Goal: Task Accomplishment & Management: Manage account settings

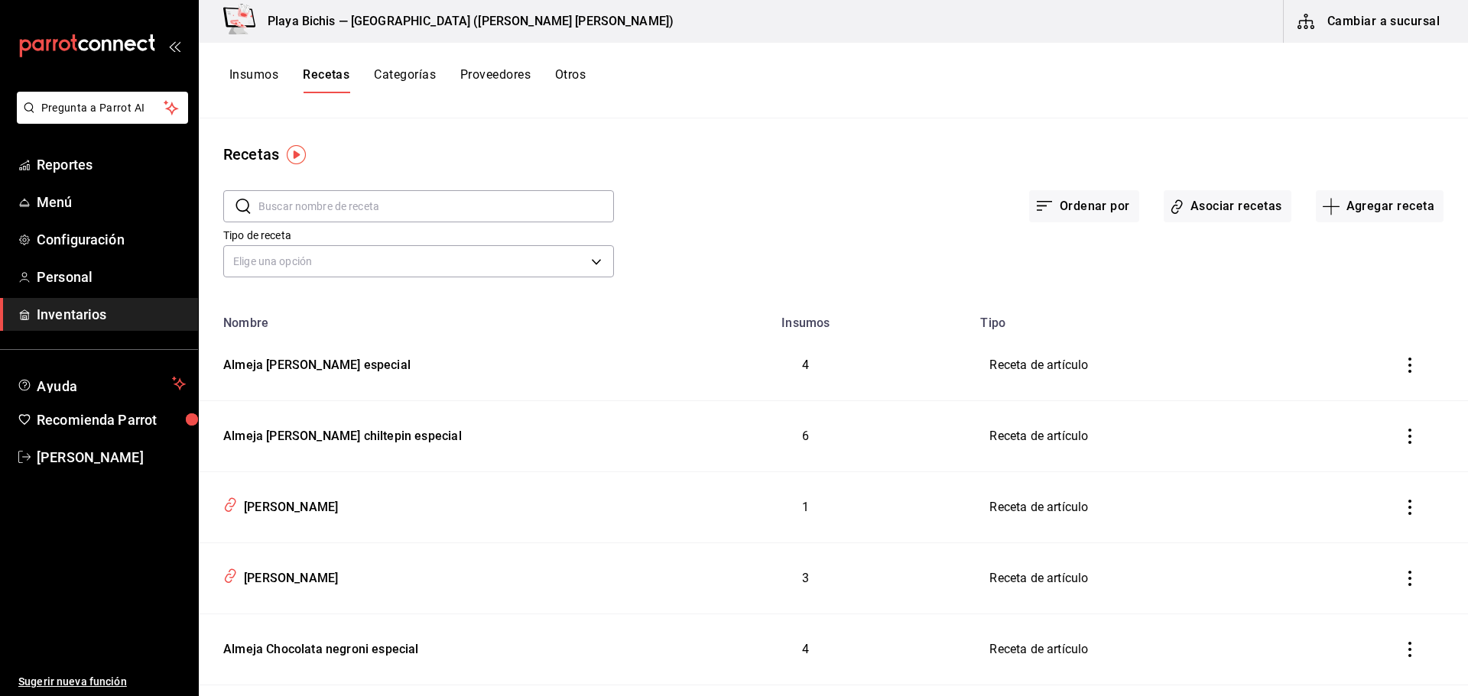
click at [254, 72] on button "Insumos" at bounding box center [253, 80] width 49 height 26
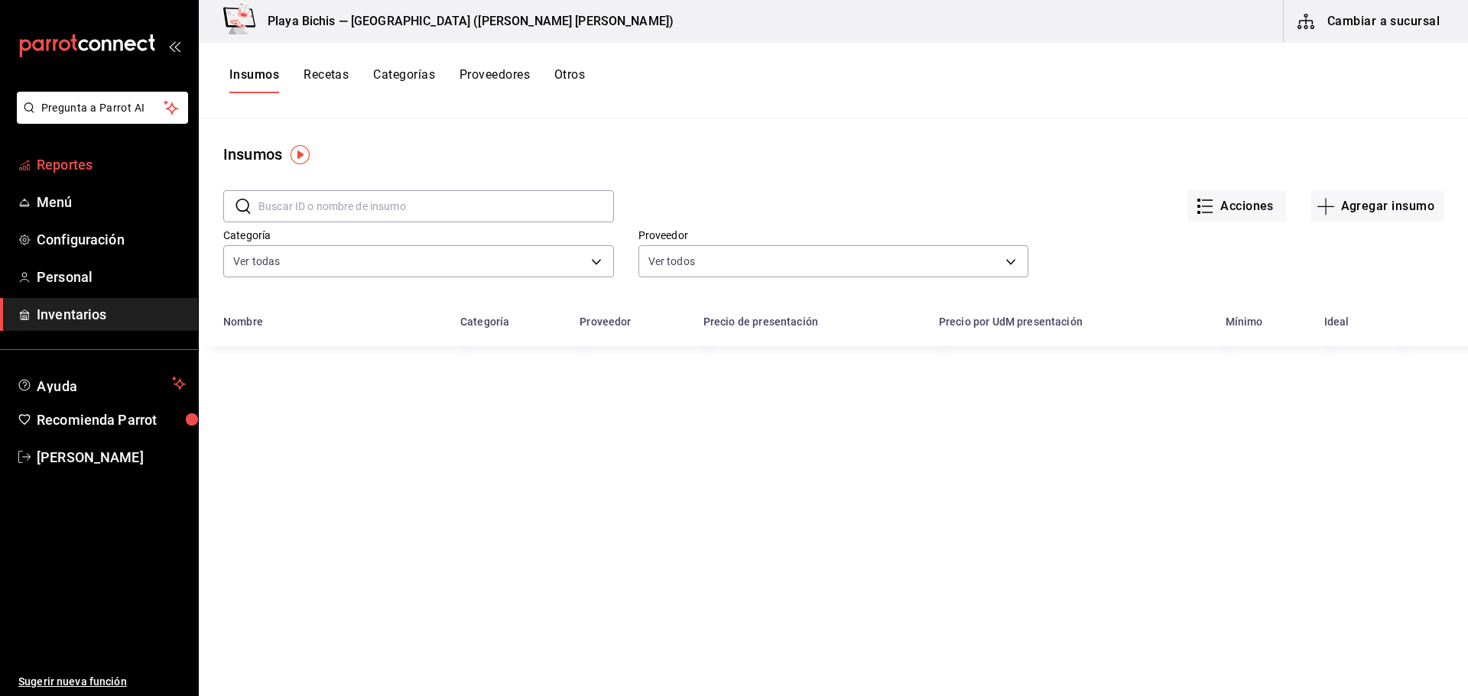
click at [67, 167] on span "Reportes" at bounding box center [111, 164] width 149 height 21
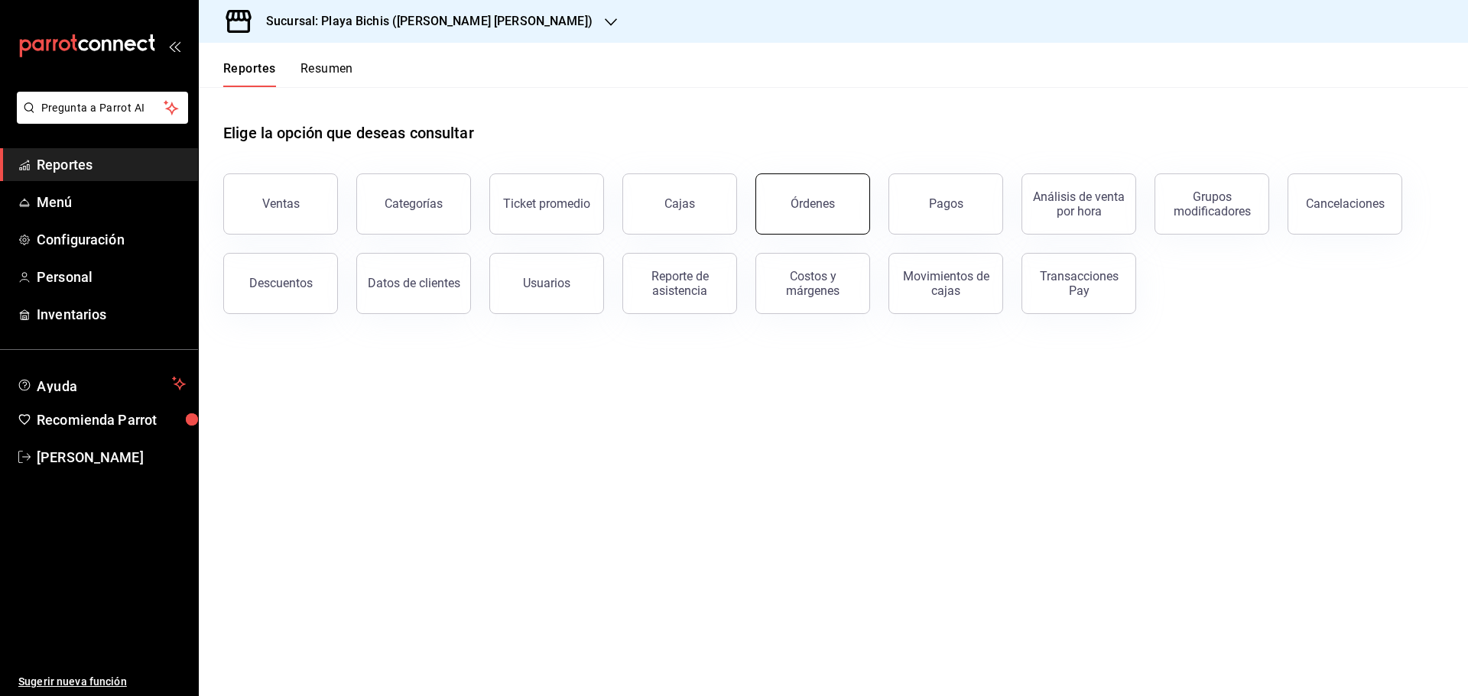
click at [828, 209] on div "Órdenes" at bounding box center [812, 203] width 44 height 15
click at [1201, 215] on div "Grupos modificadores" at bounding box center [1211, 204] width 95 height 29
click at [772, 292] on div "Costos y márgenes" at bounding box center [812, 283] width 95 height 29
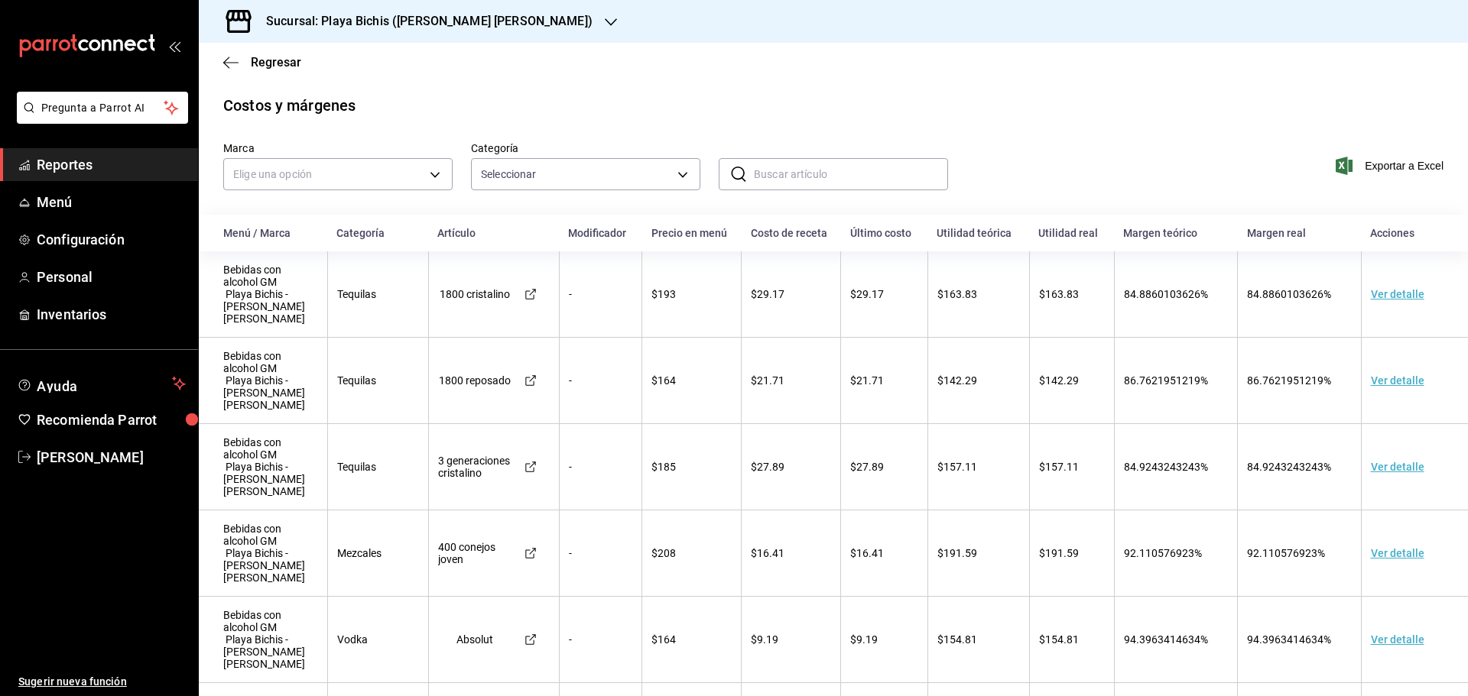
click at [242, 53] on div "Regresar" at bounding box center [833, 62] width 1269 height 39
click at [245, 60] on span "Regresar" at bounding box center [262, 62] width 78 height 15
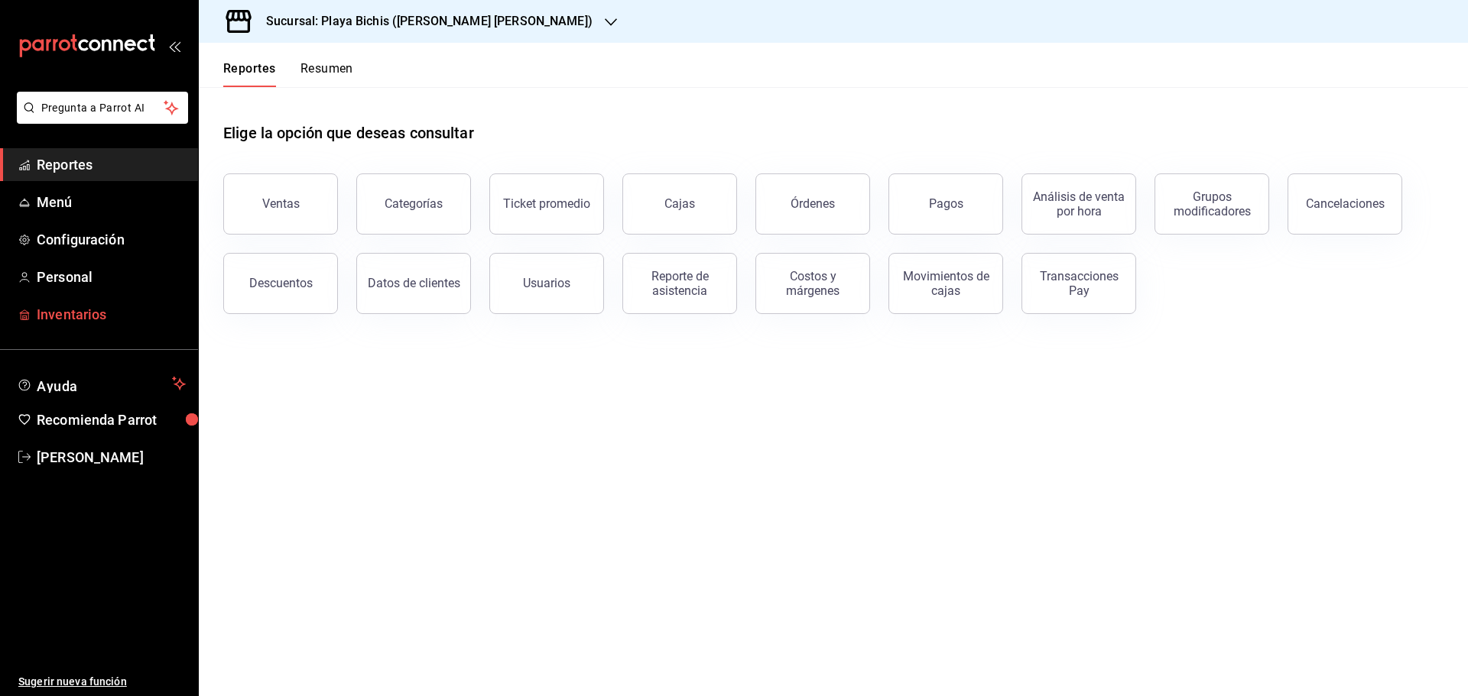
click at [67, 310] on span "Inventarios" at bounding box center [111, 314] width 149 height 21
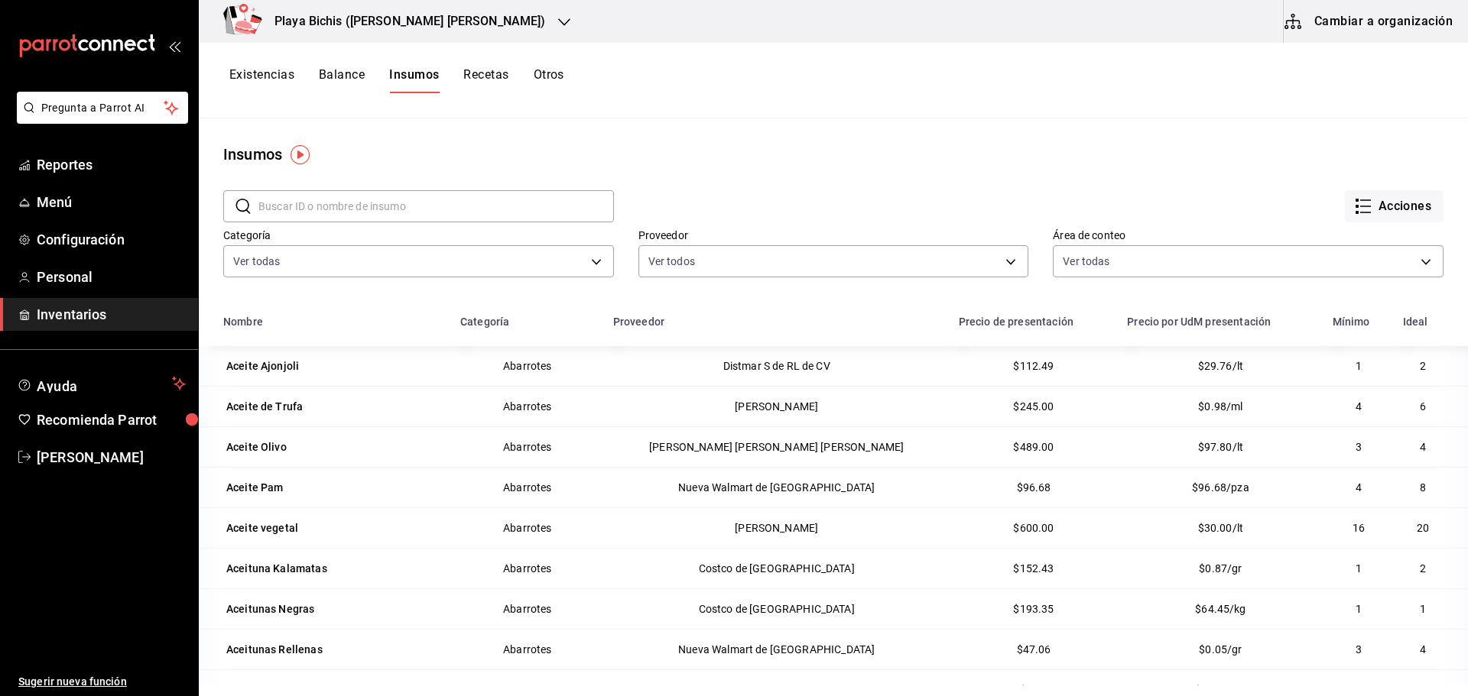
click at [1354, 203] on icon "button" at bounding box center [1363, 206] width 18 height 18
click at [1185, 142] on div at bounding box center [734, 348] width 1468 height 696
click at [1342, 26] on button "Cambiar a organización" at bounding box center [1370, 21] width 172 height 43
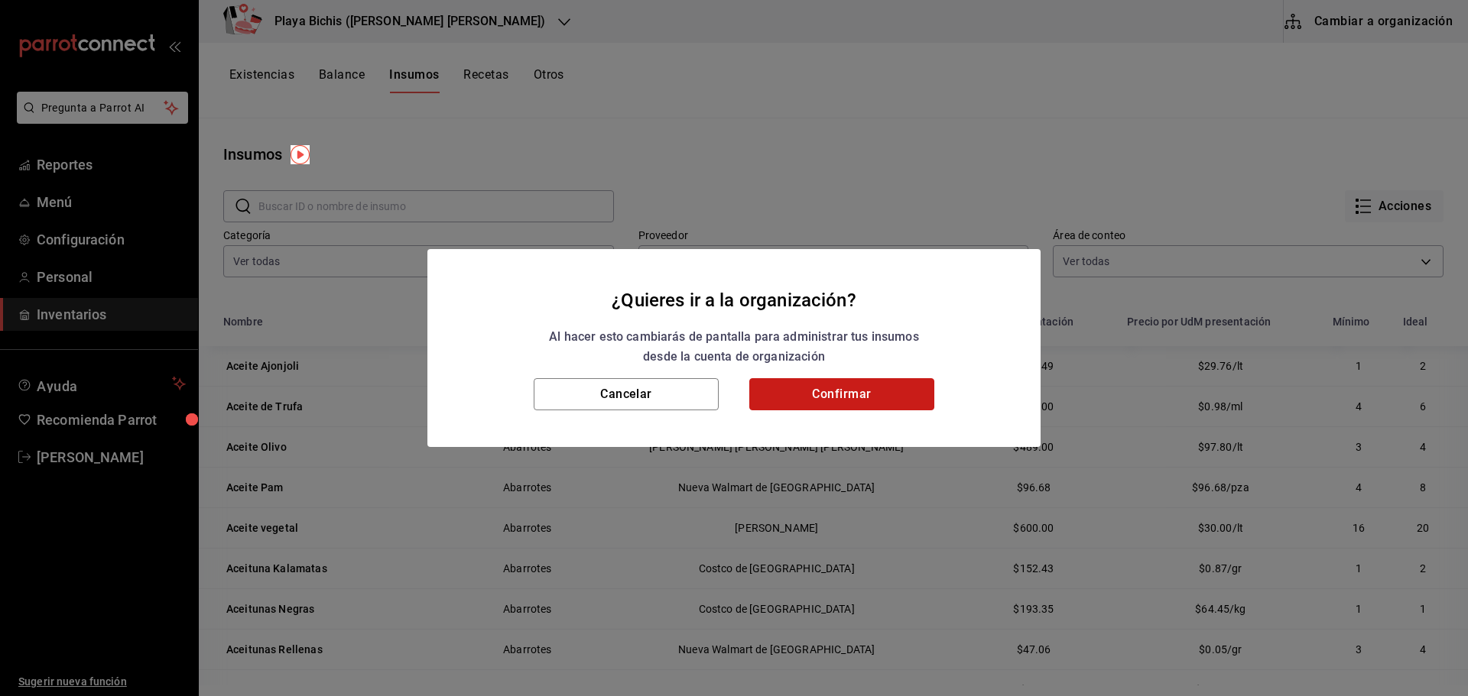
click at [842, 391] on button "Confirmar" at bounding box center [841, 394] width 185 height 32
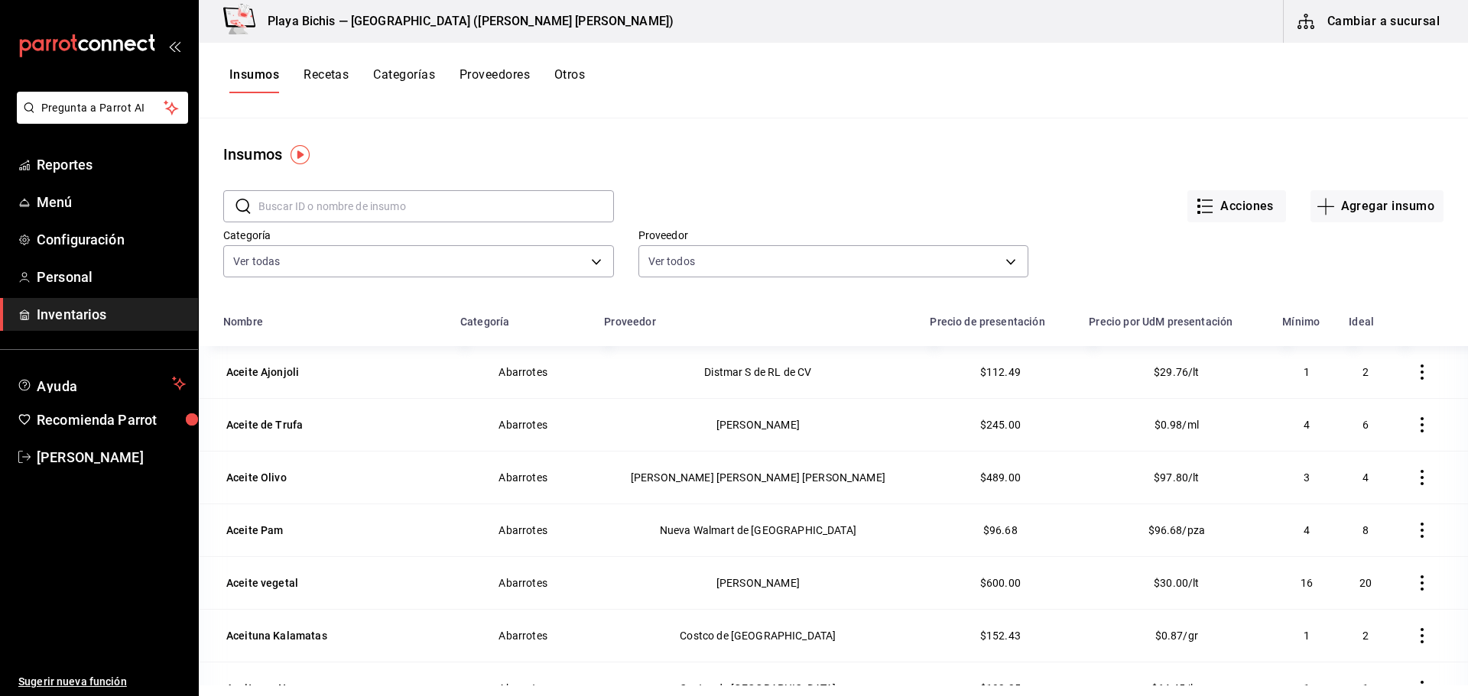
click at [68, 321] on span "Inventarios" at bounding box center [111, 314] width 149 height 21
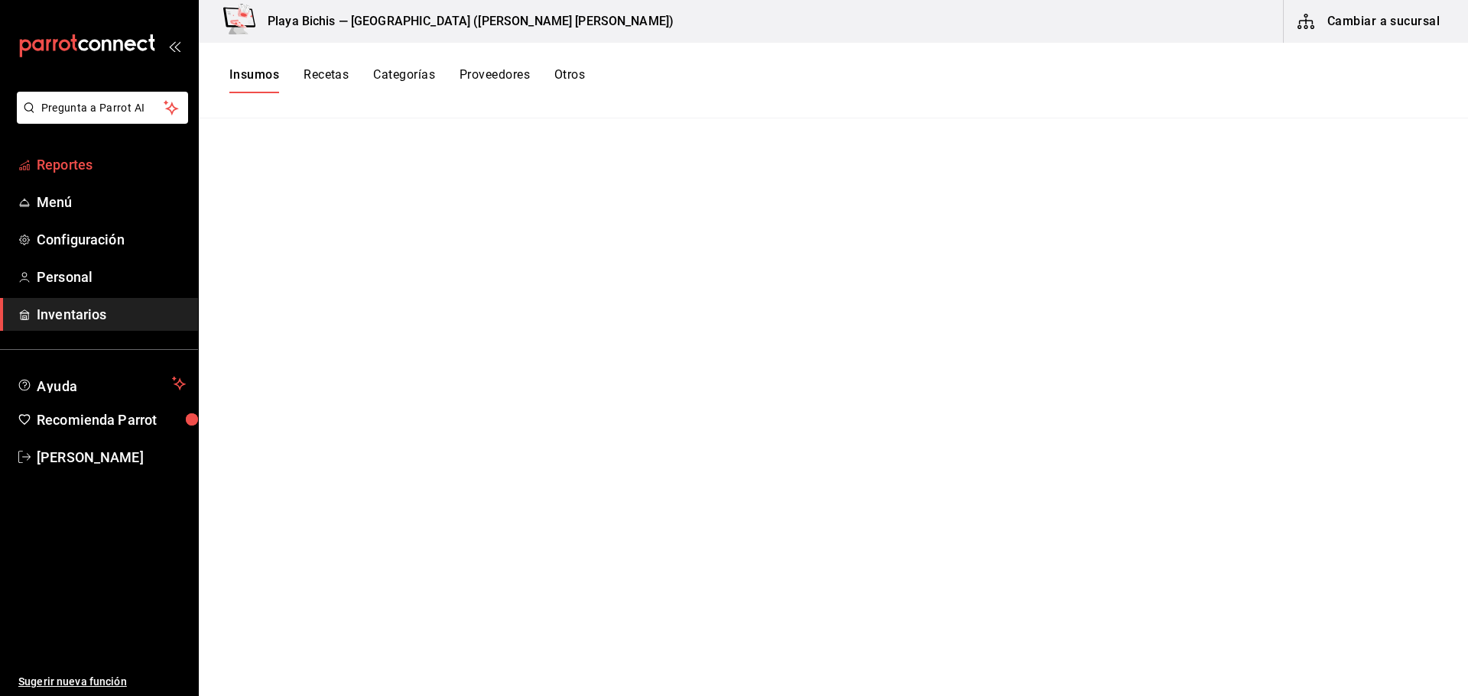
click at [59, 170] on span "Reportes" at bounding box center [111, 164] width 149 height 21
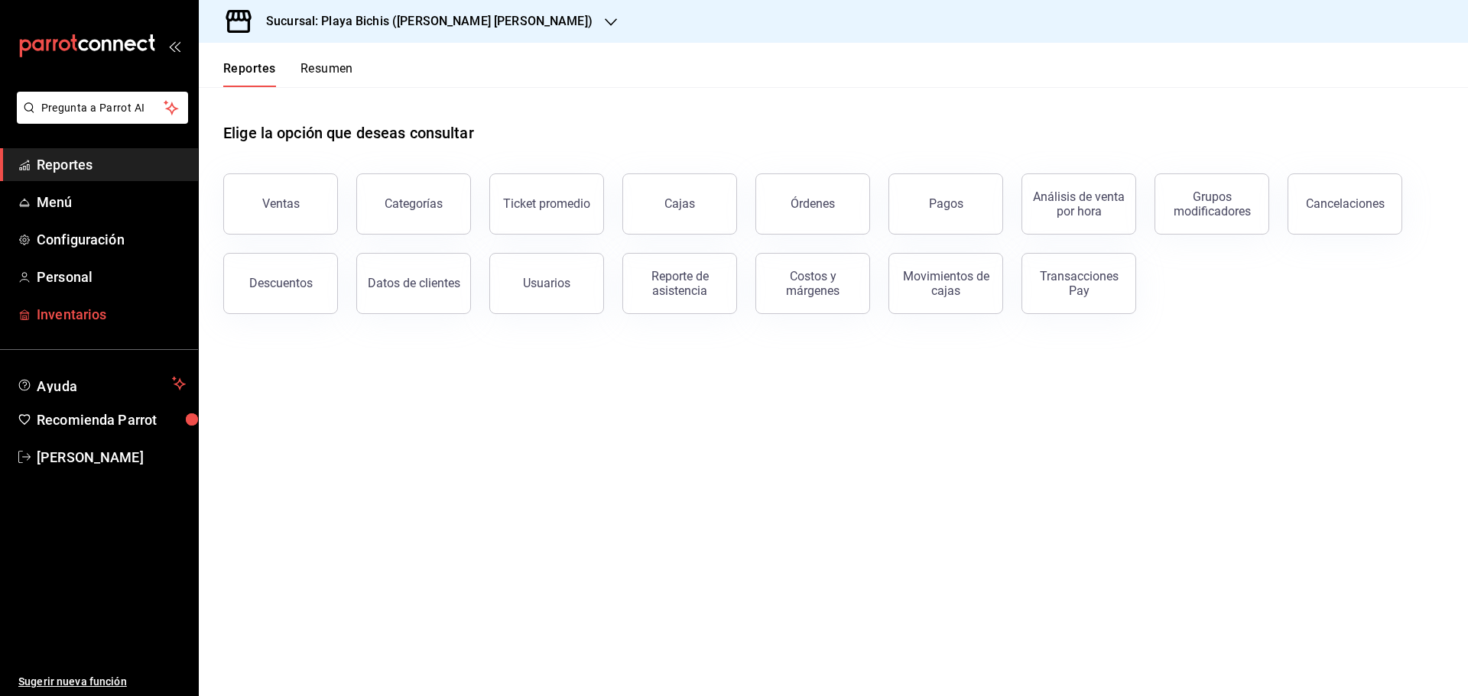
click at [70, 310] on span "Inventarios" at bounding box center [111, 314] width 149 height 21
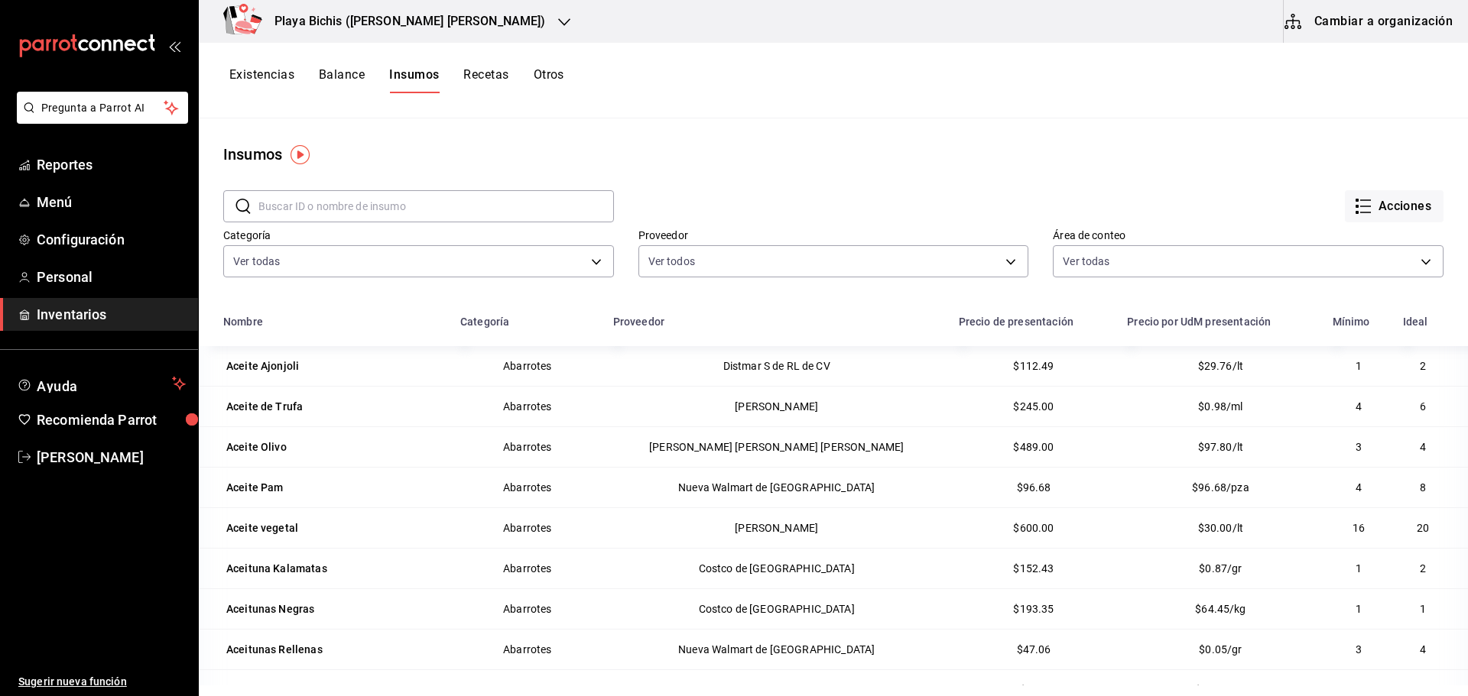
click at [485, 70] on button "Recetas" at bounding box center [485, 80] width 45 height 26
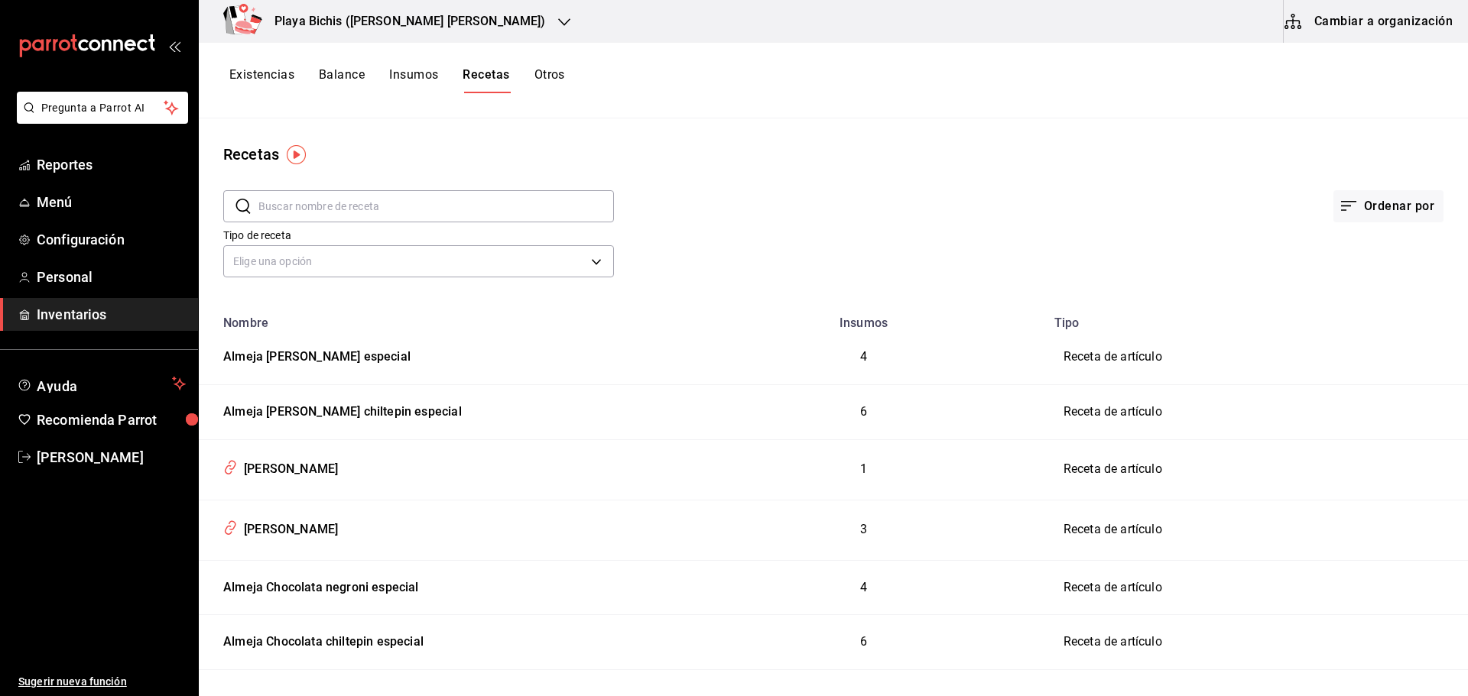
click at [548, 76] on button "Otros" at bounding box center [549, 80] width 31 height 26
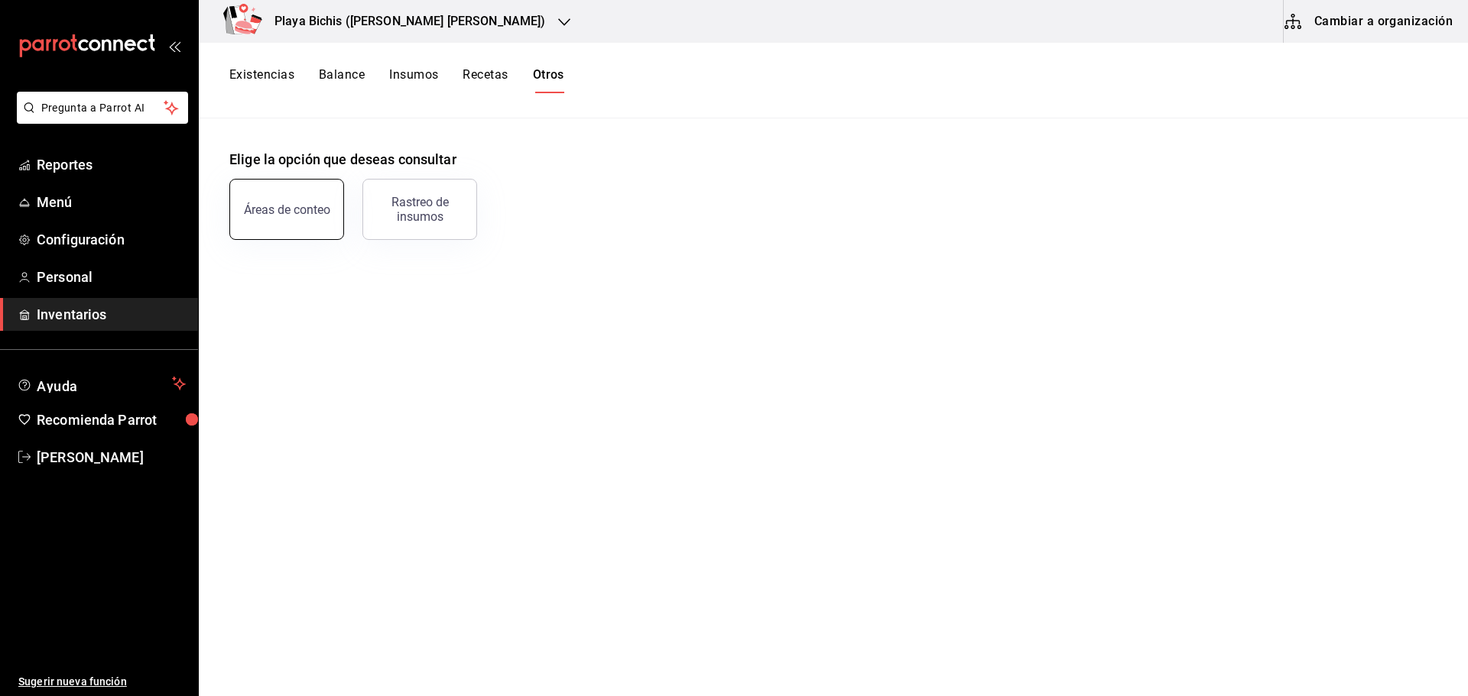
click at [300, 200] on button "Áreas de conteo" at bounding box center [286, 209] width 115 height 61
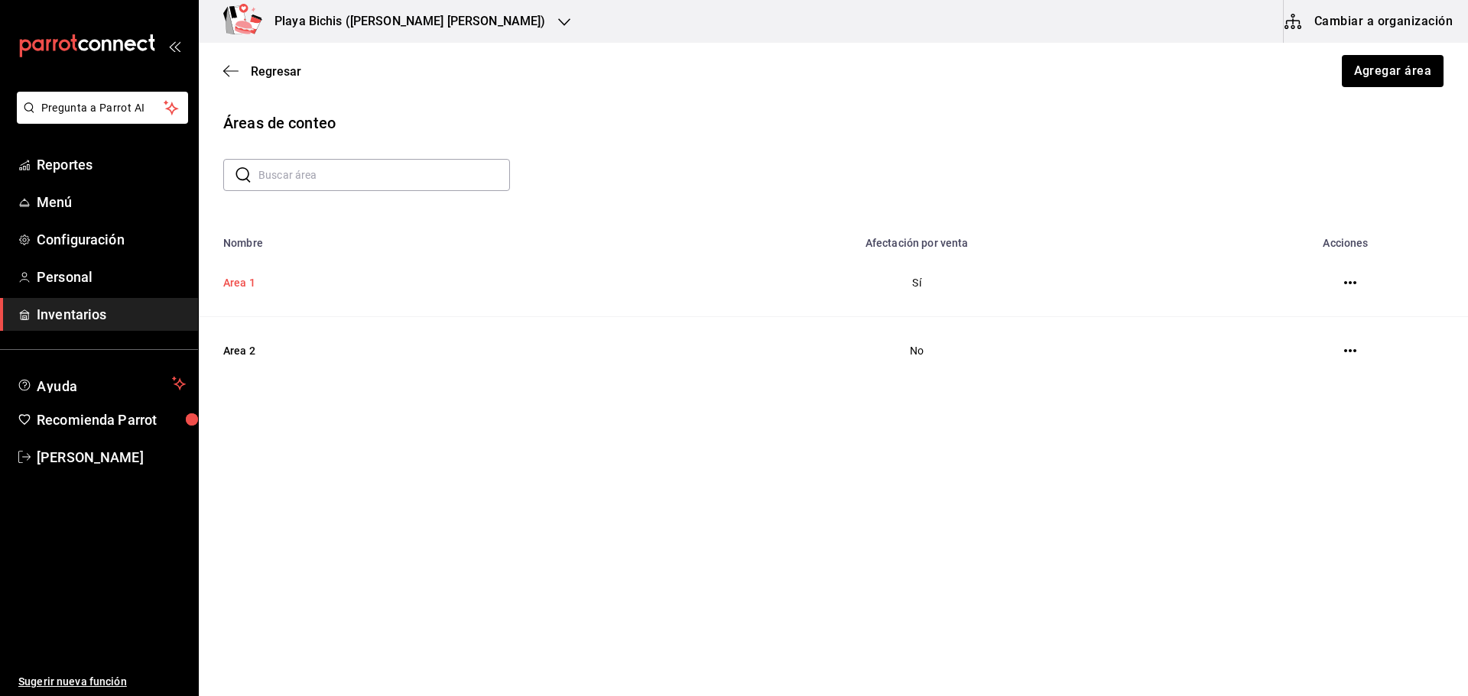
click at [241, 277] on td "Area 1" at bounding box center [397, 283] width 396 height 68
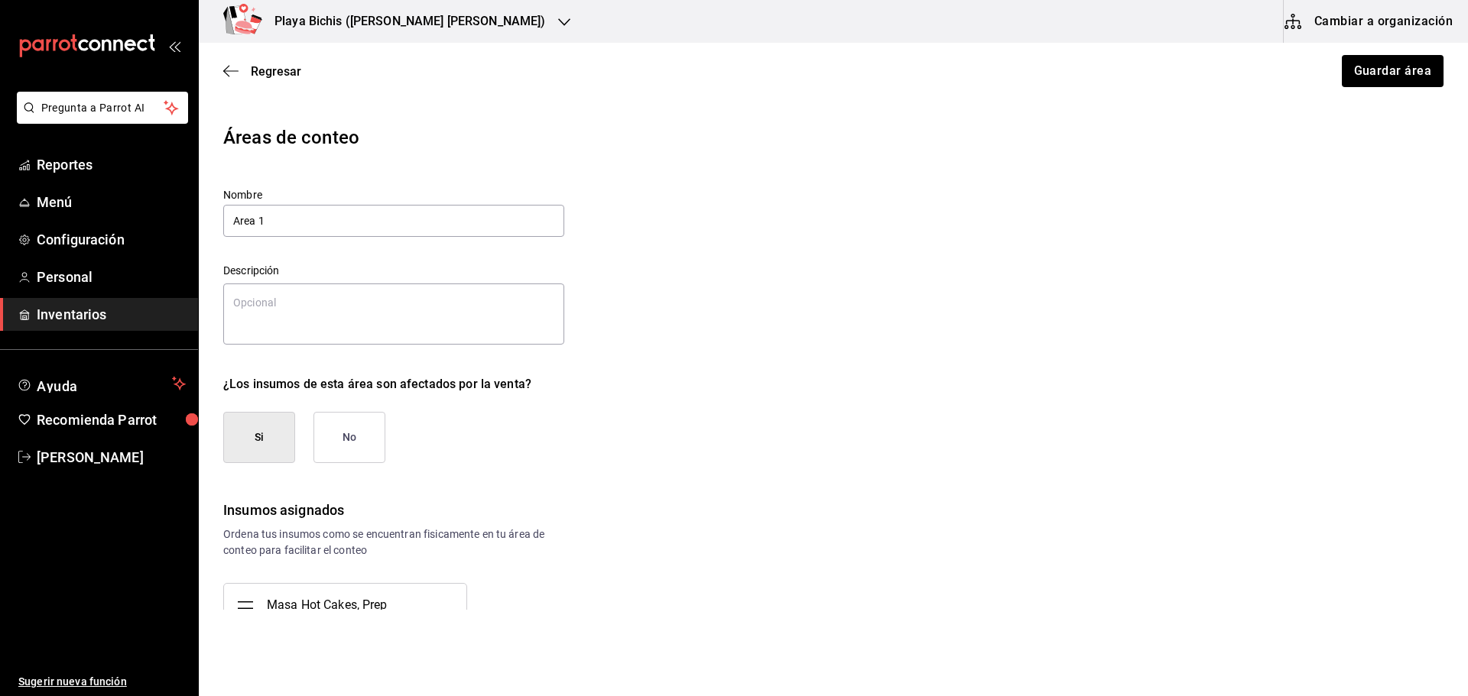
type textarea "x"
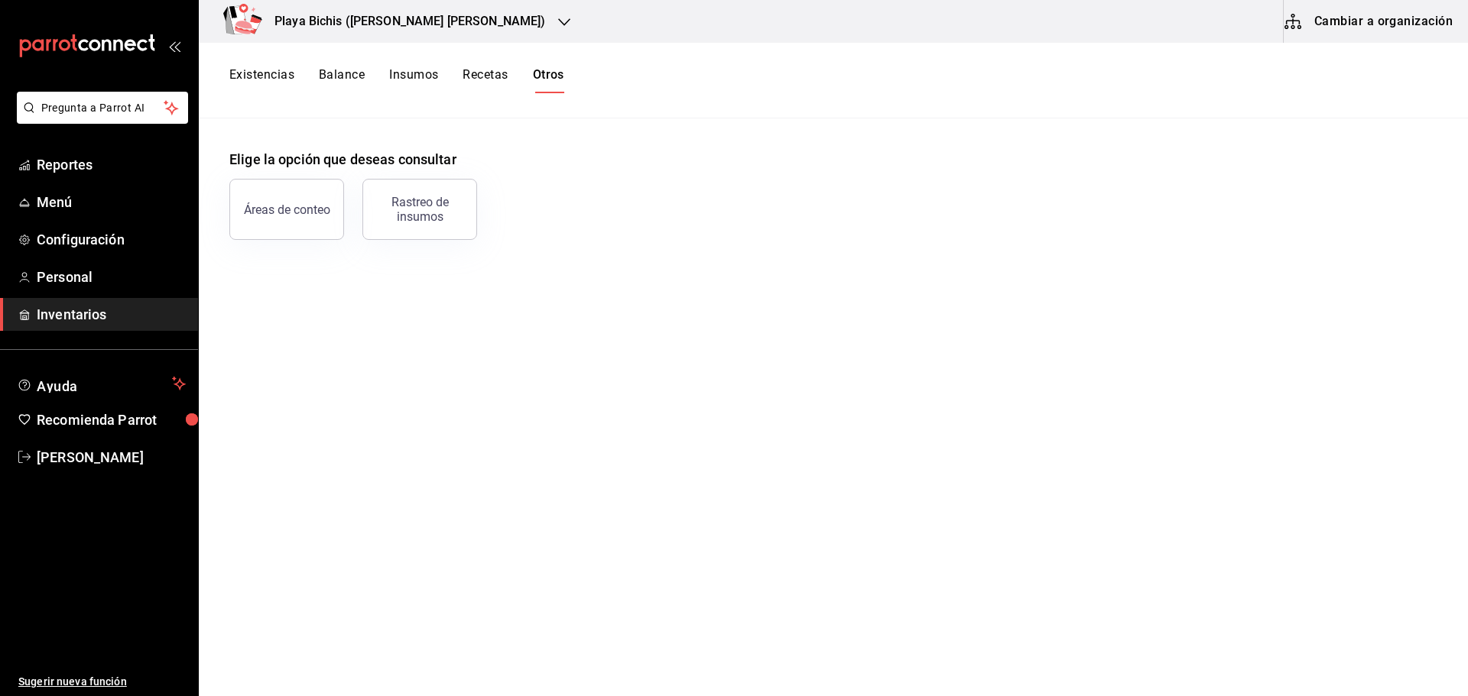
click at [402, 73] on button "Insumos" at bounding box center [413, 80] width 49 height 26
click at [1365, 28] on button "Cambiar a organización" at bounding box center [1370, 21] width 172 height 43
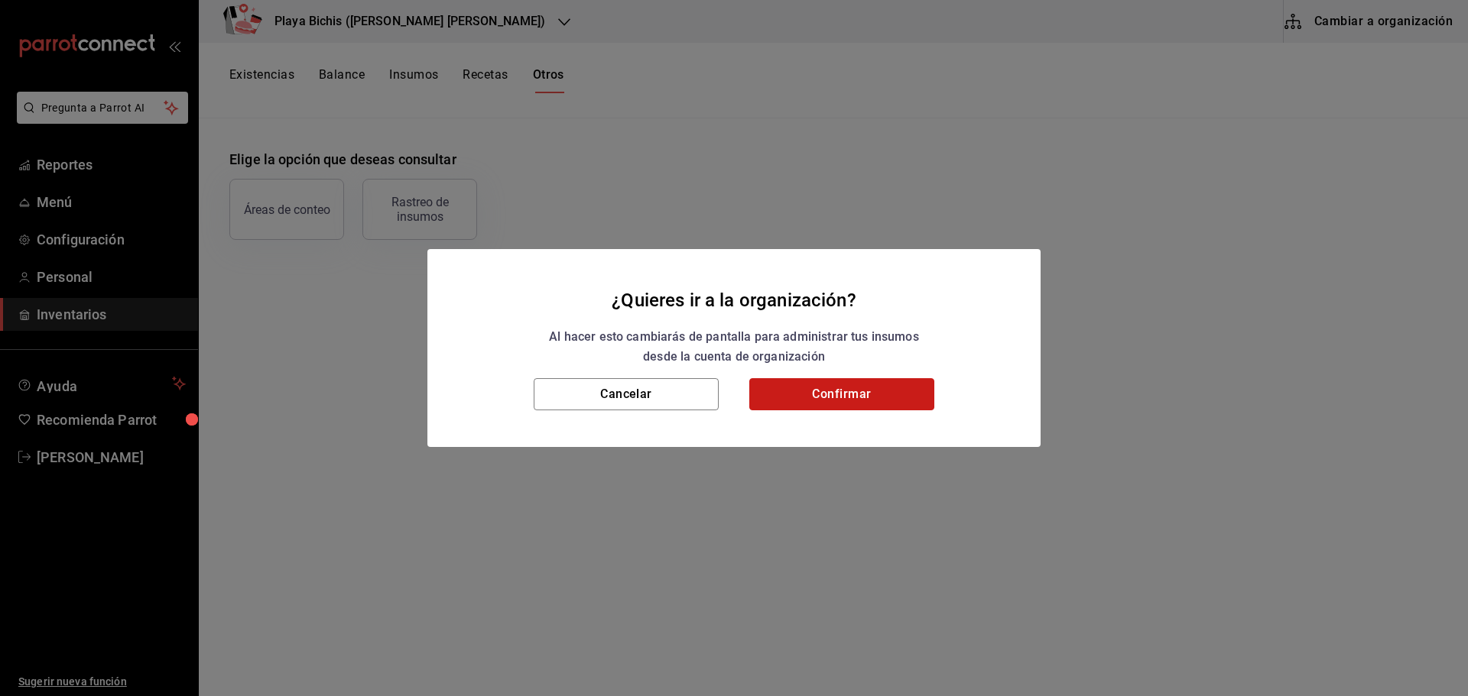
click at [797, 393] on button "Confirmar" at bounding box center [841, 394] width 185 height 32
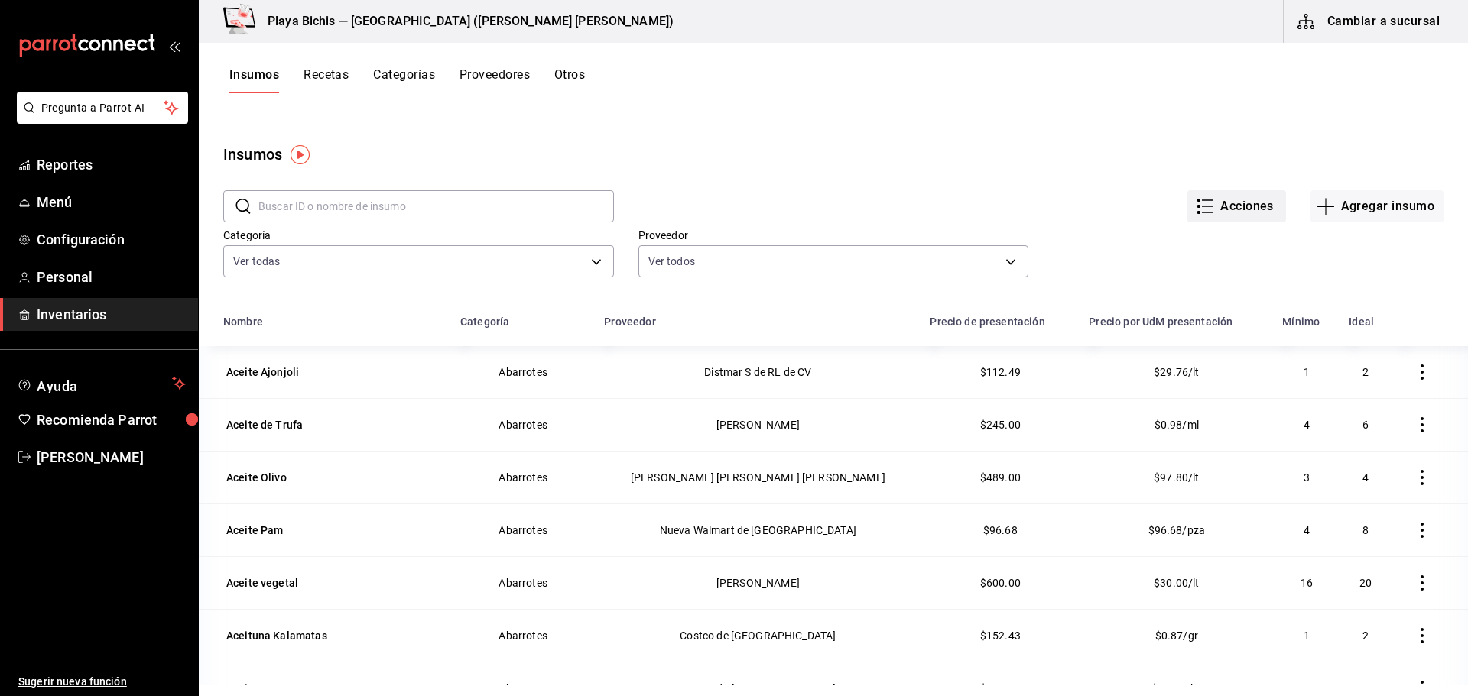
click at [1209, 203] on button "Acciones" at bounding box center [1236, 206] width 99 height 32
click at [1294, 111] on div at bounding box center [734, 348] width 1468 height 696
click at [439, 25] on h3 "Playa Bichis — [GEOGRAPHIC_DATA] ([PERSON_NAME] [PERSON_NAME])" at bounding box center [464, 21] width 418 height 18
click at [1002, 262] on body "Pregunta a Parrot AI Reportes Menú Configuración Personal Inventarios Ayuda Rec…" at bounding box center [734, 343] width 1468 height 686
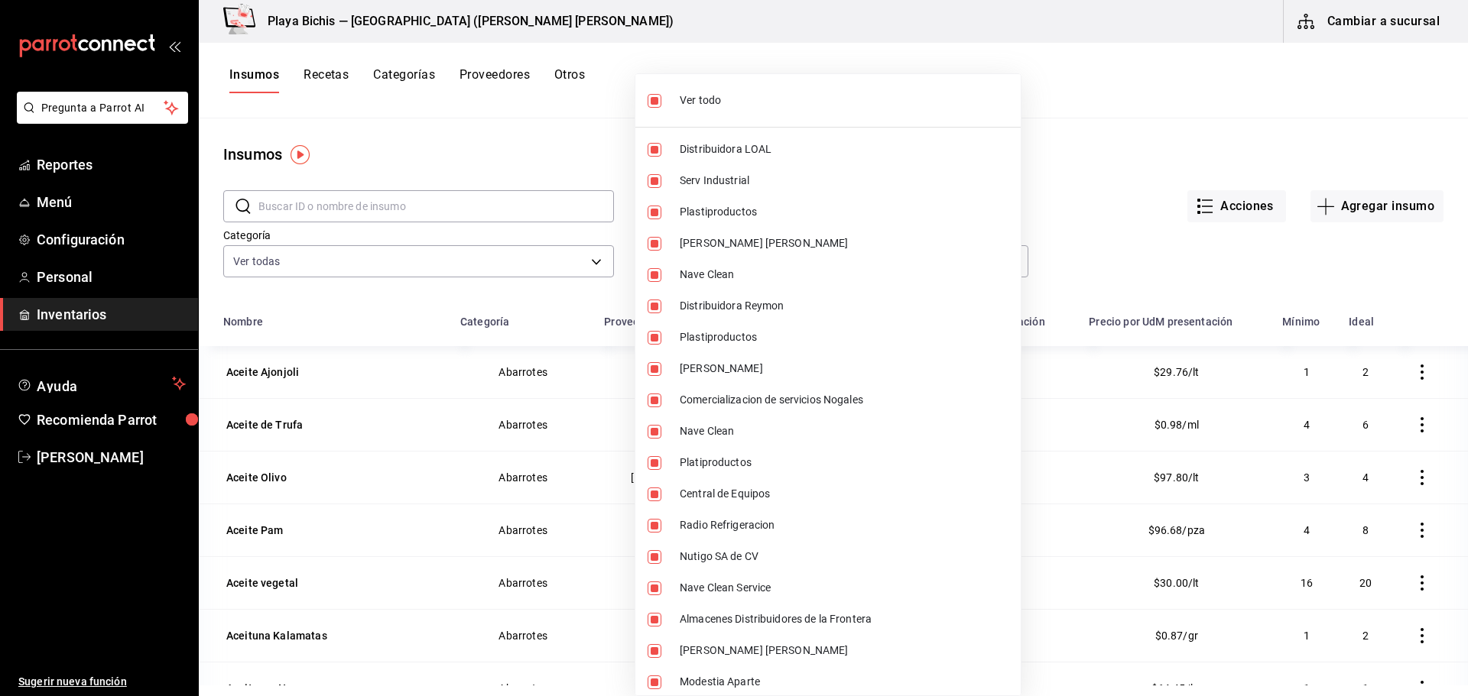
click at [1154, 140] on div at bounding box center [734, 348] width 1468 height 696
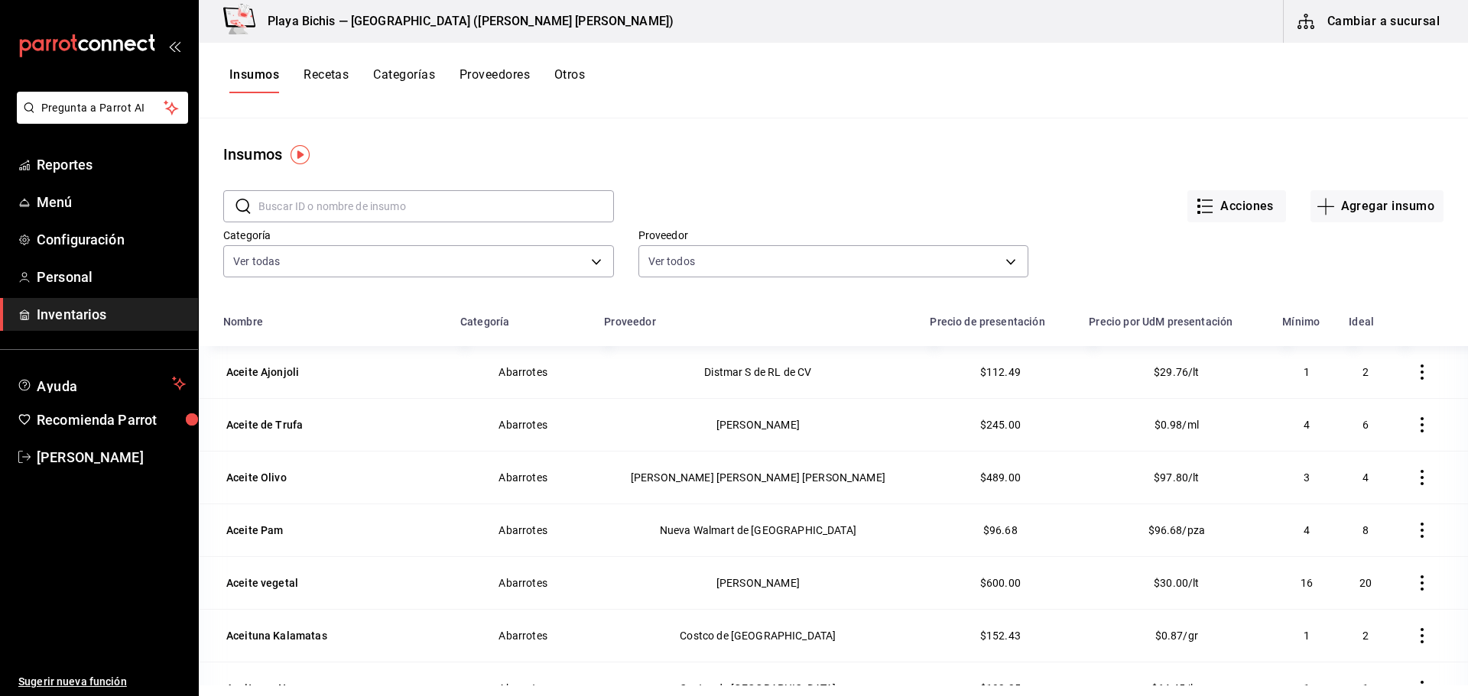
click at [562, 68] on button "Otros" at bounding box center [569, 80] width 31 height 26
click at [96, 315] on span "Inventarios" at bounding box center [111, 314] width 149 height 21
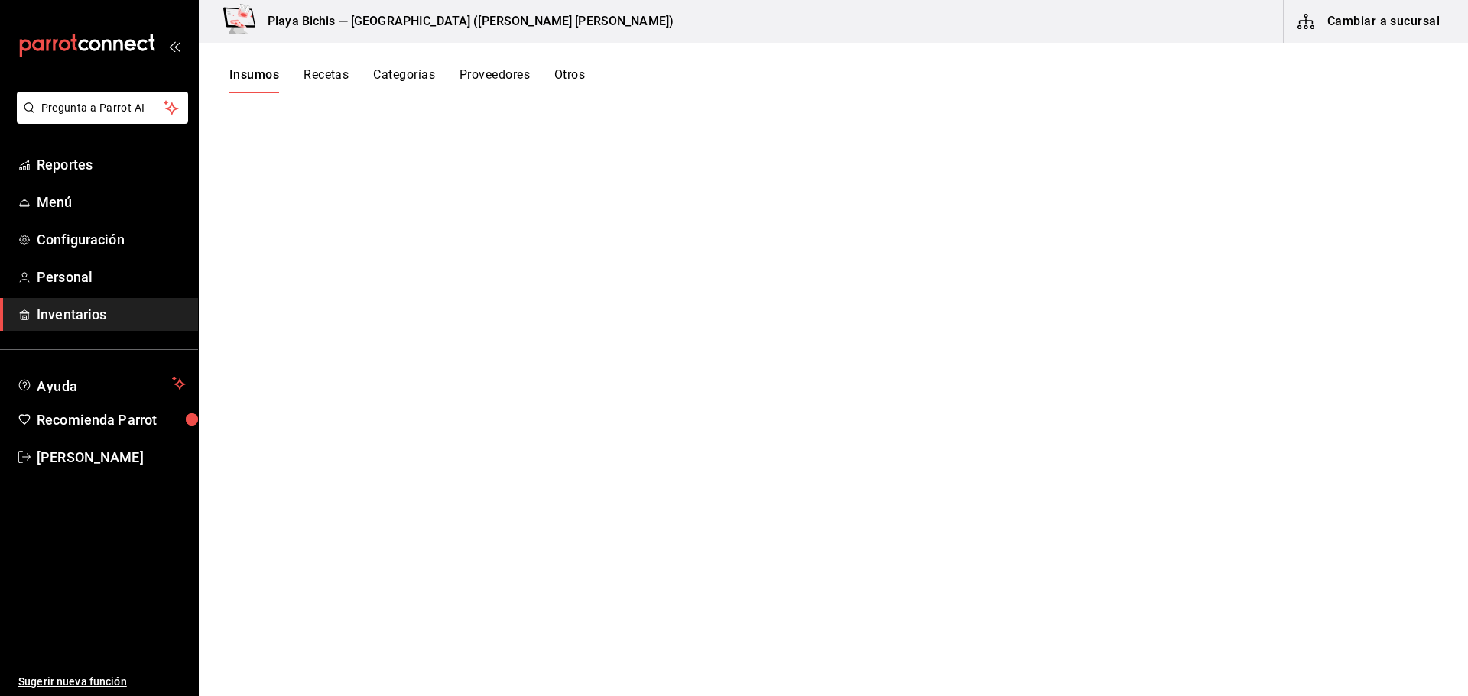
click at [59, 320] on span "Inventarios" at bounding box center [111, 314] width 149 height 21
click at [83, 318] on span "Inventarios" at bounding box center [111, 314] width 149 height 21
click at [1079, 133] on main at bounding box center [833, 401] width 1269 height 567
click at [401, 76] on button "Categorías" at bounding box center [404, 80] width 62 height 26
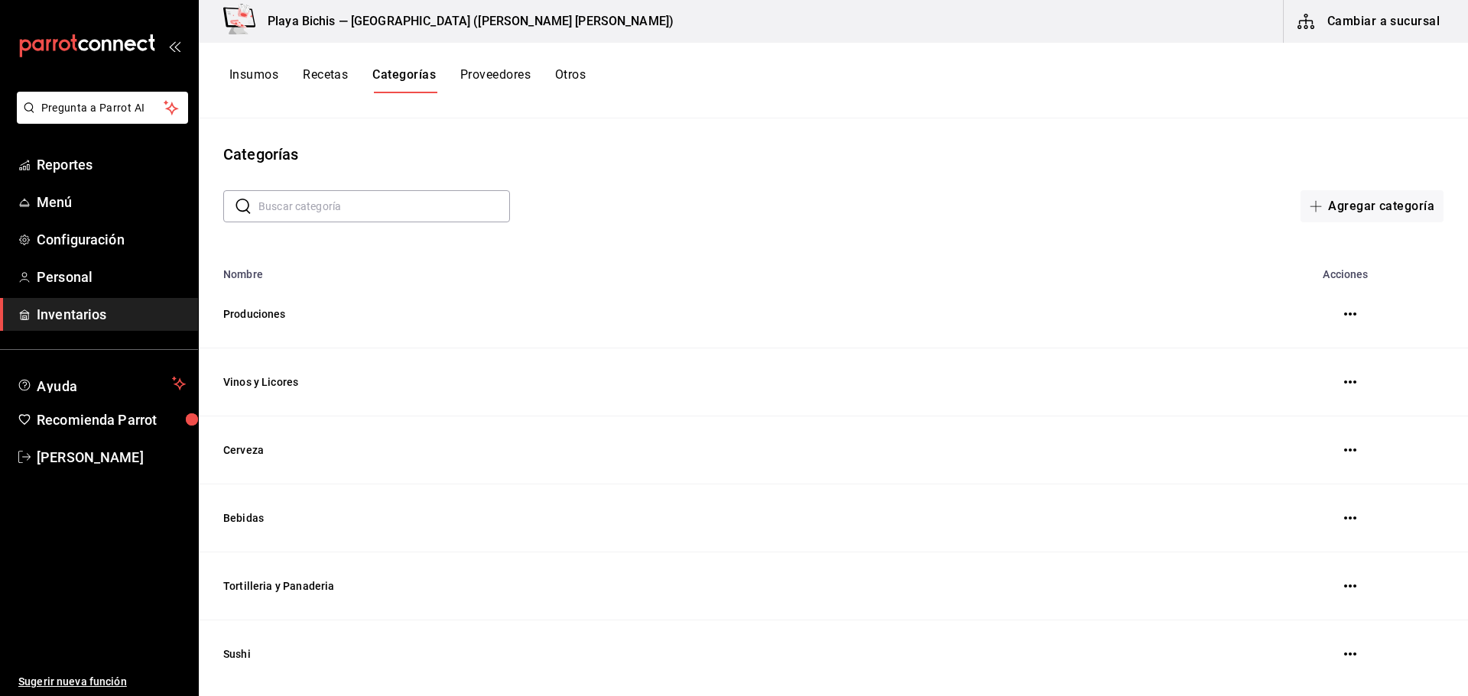
click at [595, 80] on div "Insumos Recetas Categorías Proveedores Otros" at bounding box center [833, 80] width 1269 height 26
click at [576, 76] on button "Otros" at bounding box center [570, 80] width 31 height 26
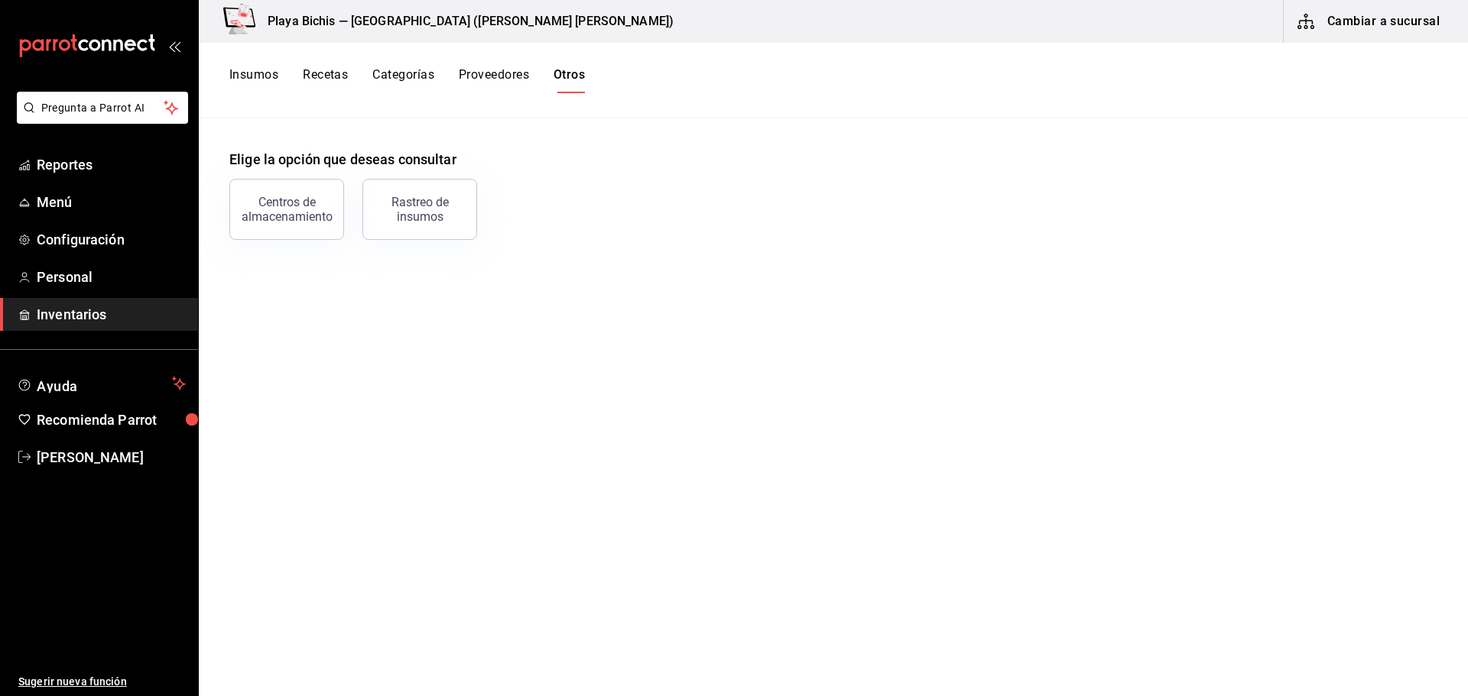
click at [235, 76] on button "Insumos" at bounding box center [253, 80] width 49 height 26
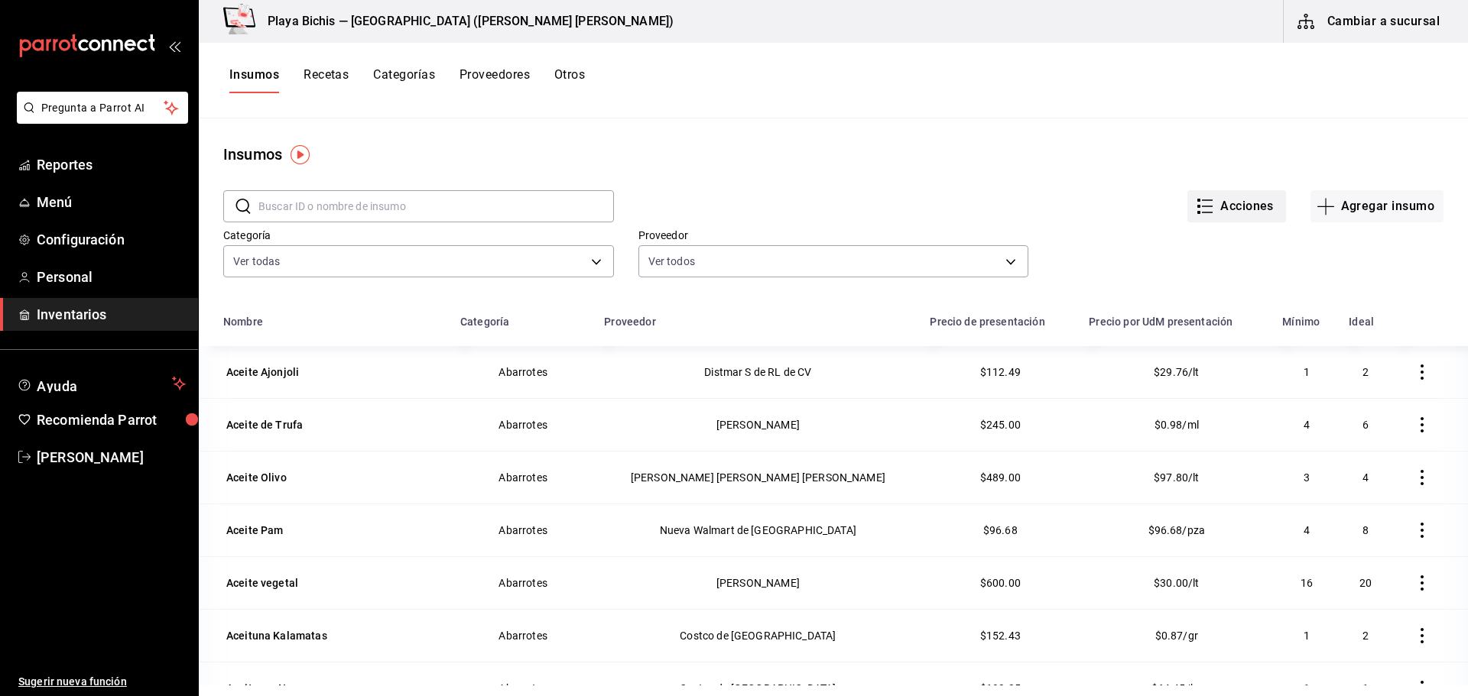
click at [1219, 201] on button "Acciones" at bounding box center [1236, 206] width 99 height 32
click at [1298, 126] on div at bounding box center [734, 348] width 1468 height 696
click at [1261, 210] on button "Acciones" at bounding box center [1236, 206] width 99 height 32
click at [1342, 152] on div at bounding box center [734, 348] width 1468 height 696
click at [1362, 22] on button "Cambiar a sucursal" at bounding box center [1370, 21] width 172 height 43
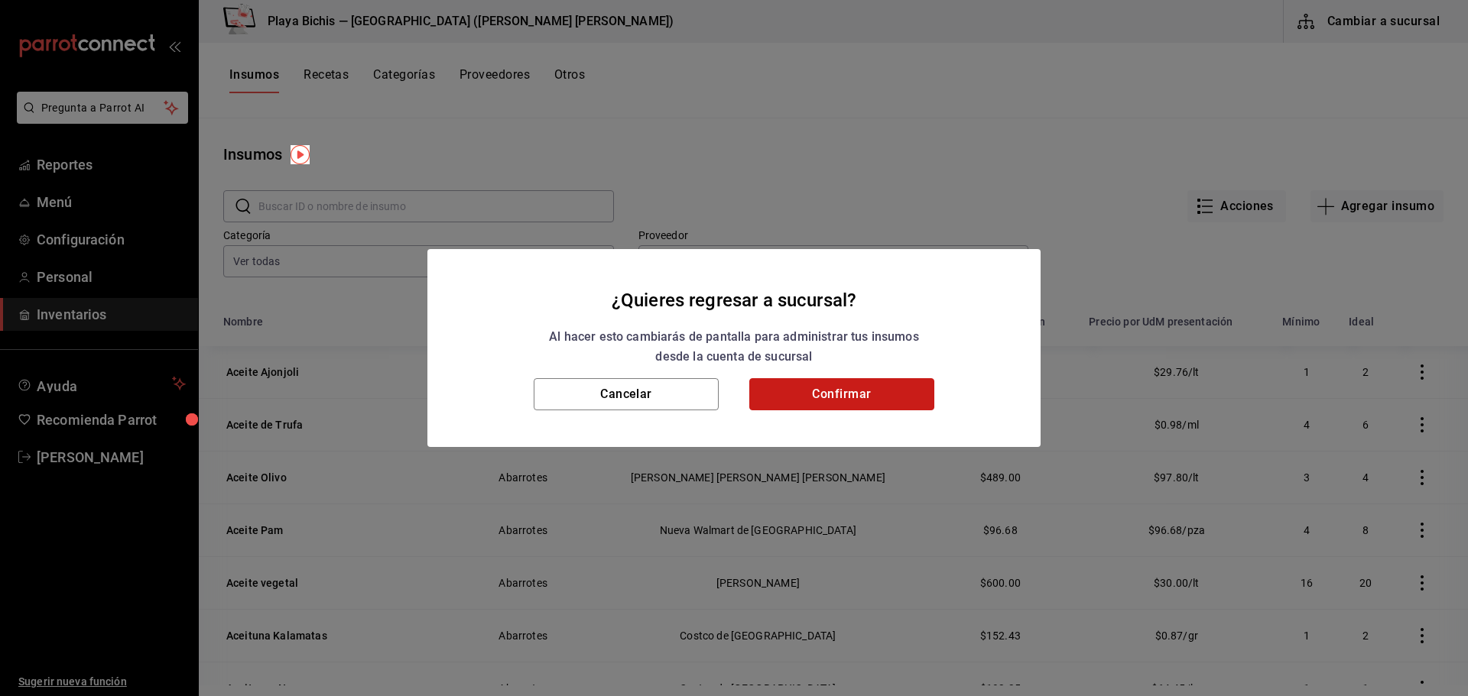
click at [802, 404] on button "Confirmar" at bounding box center [841, 394] width 185 height 32
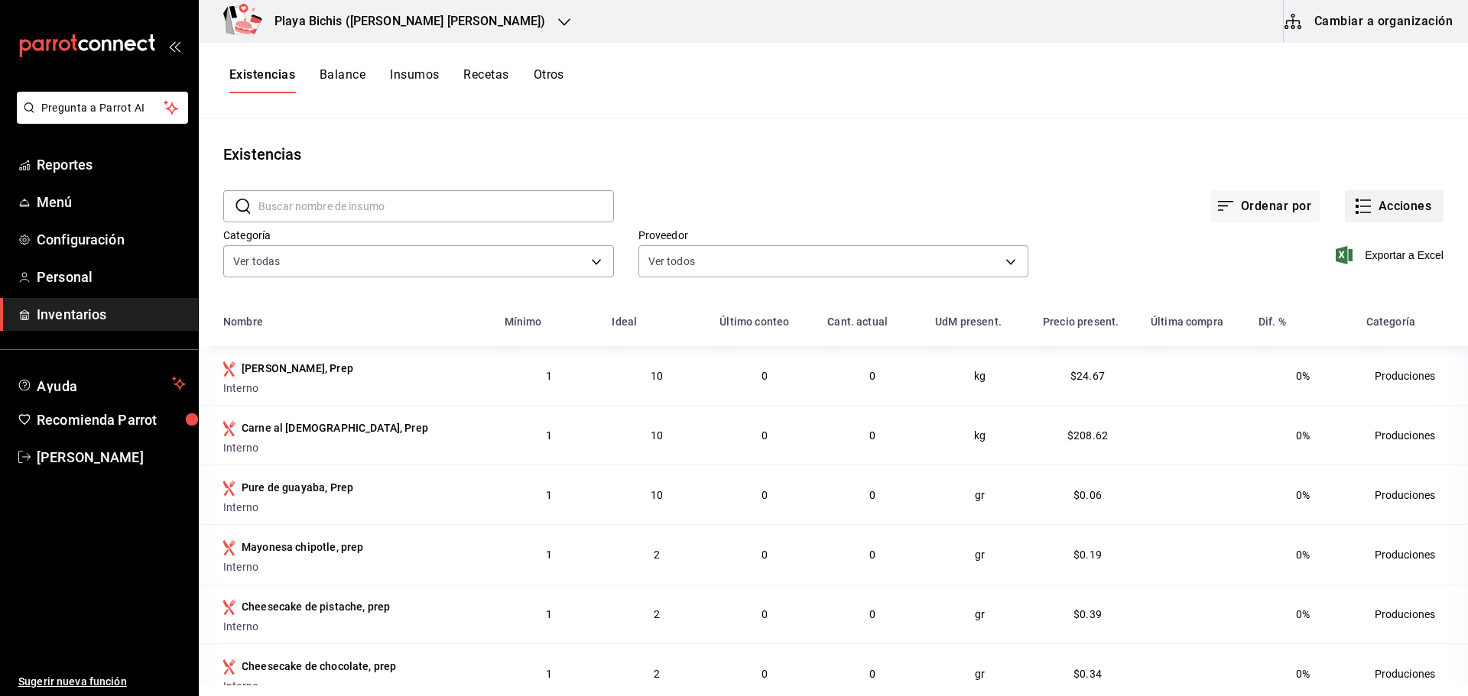
click at [1406, 208] on button "Acciones" at bounding box center [1394, 206] width 99 height 32
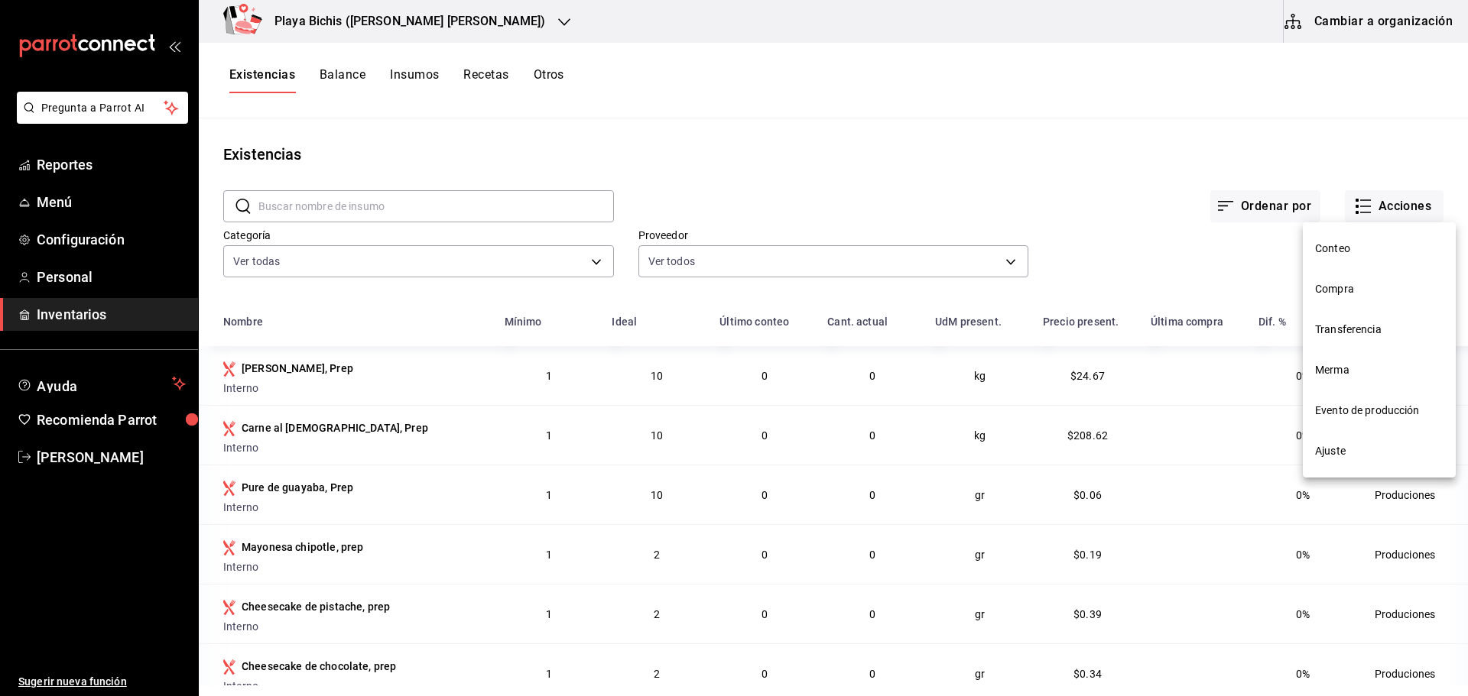
click at [1323, 245] on span "Conteo" at bounding box center [1379, 249] width 128 height 16
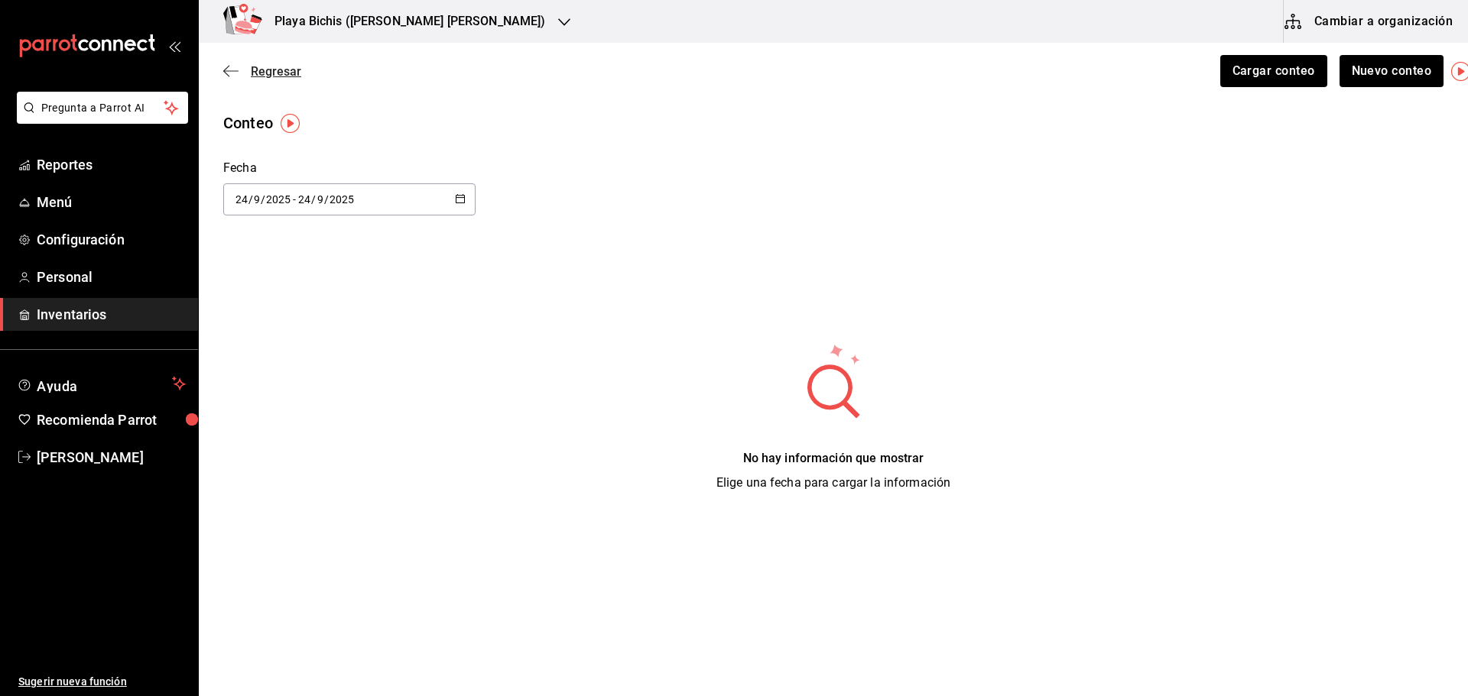
click at [236, 64] on span "Regresar" at bounding box center [262, 71] width 78 height 15
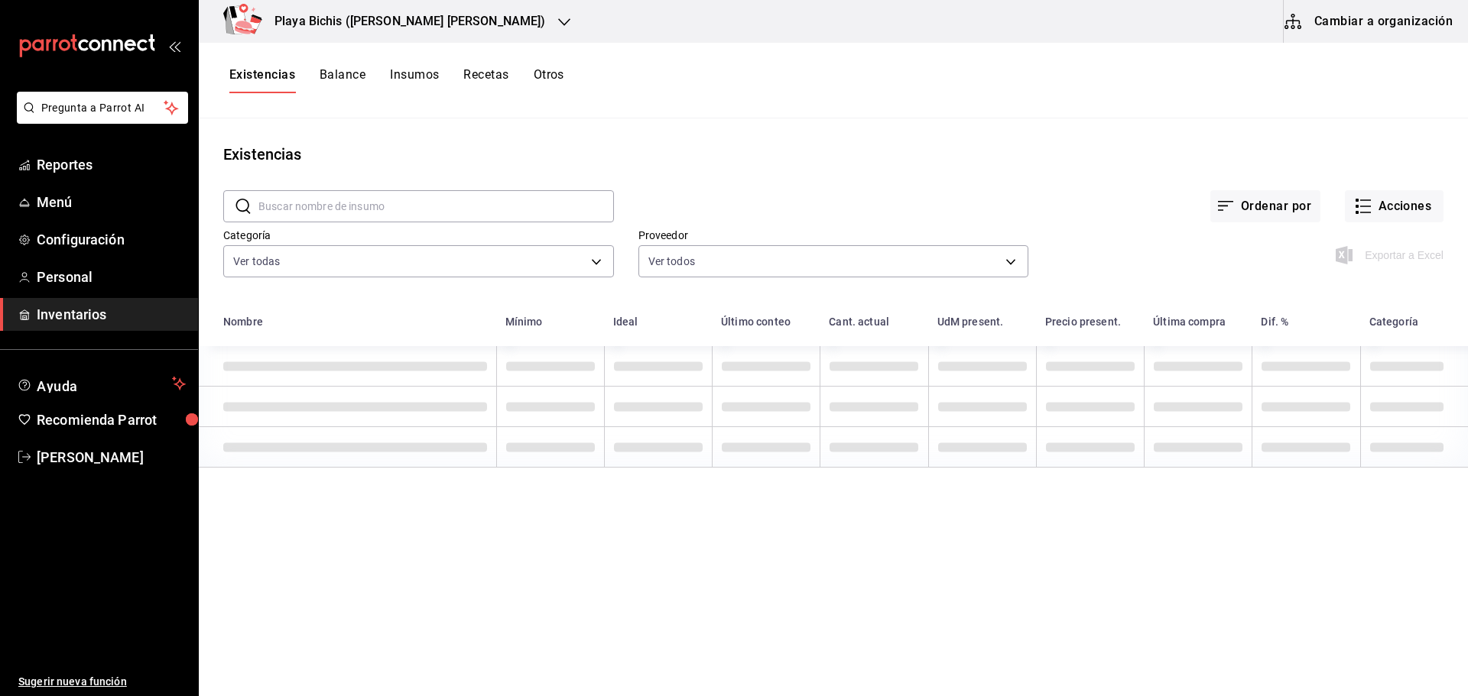
click at [52, 317] on span "Inventarios" at bounding box center [111, 314] width 149 height 21
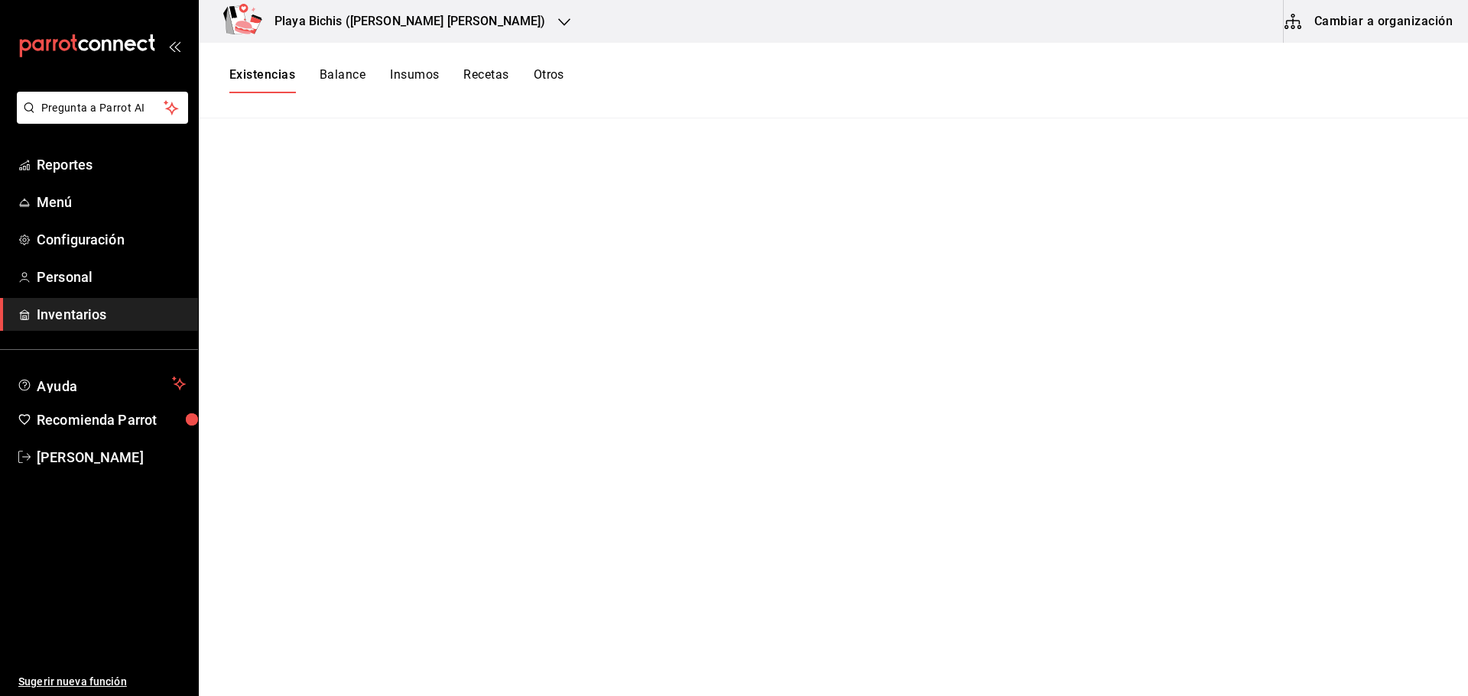
click at [338, 79] on button "Balance" at bounding box center [343, 80] width 46 height 26
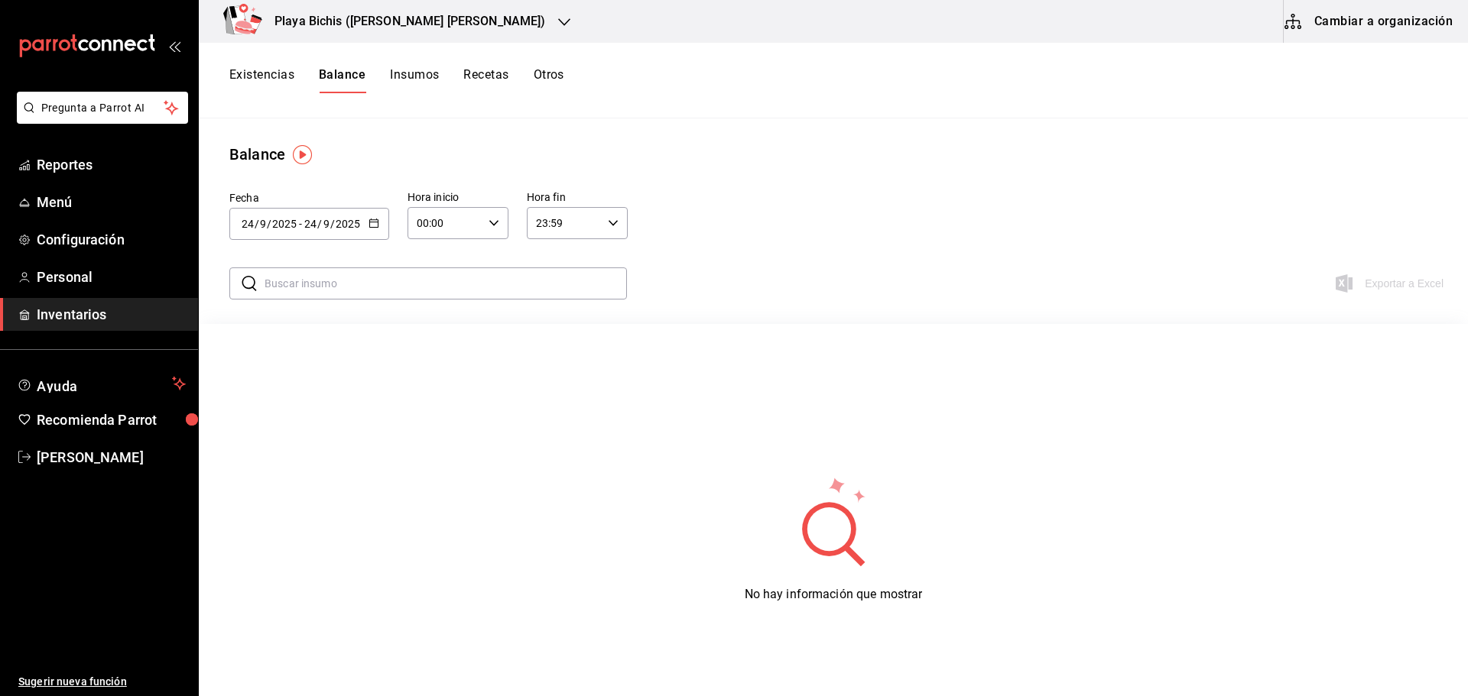
click at [1361, 25] on button "Cambiar a organización" at bounding box center [1370, 21] width 172 height 43
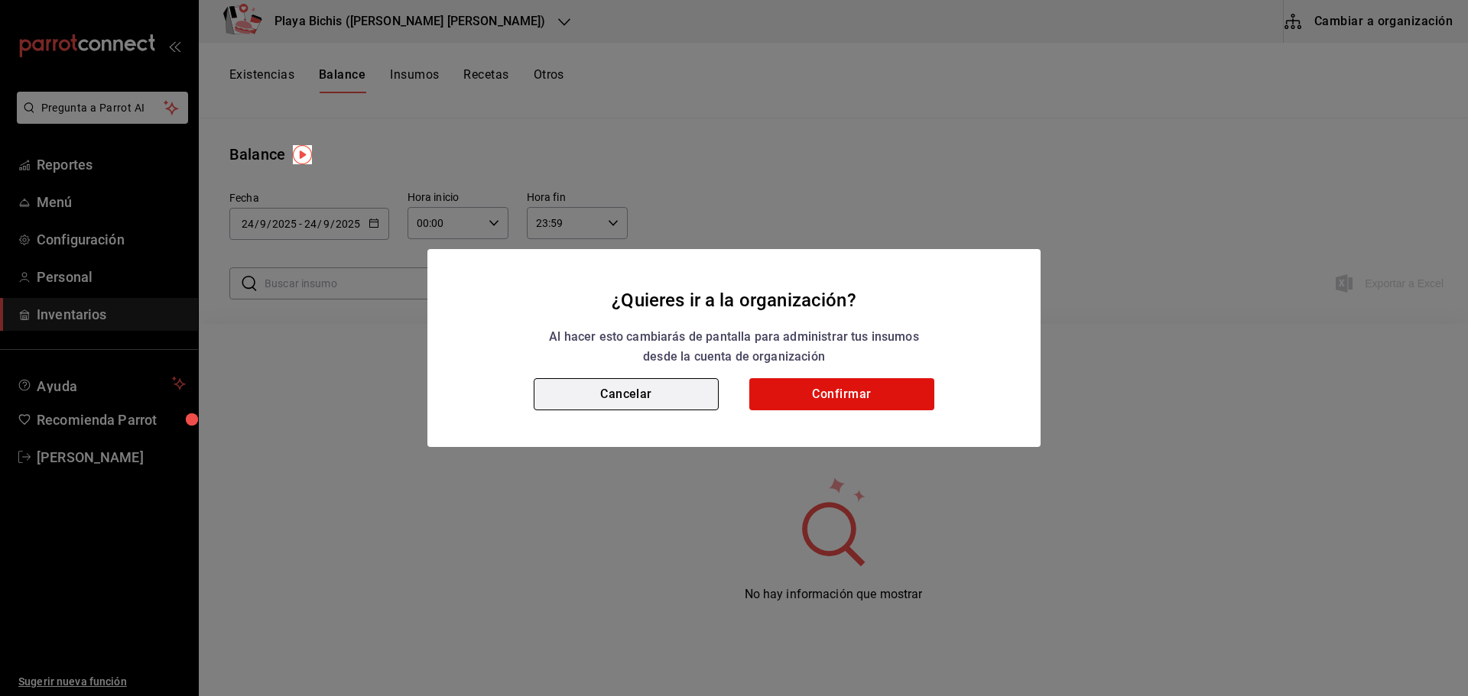
click at [635, 396] on button "Cancelar" at bounding box center [626, 394] width 185 height 32
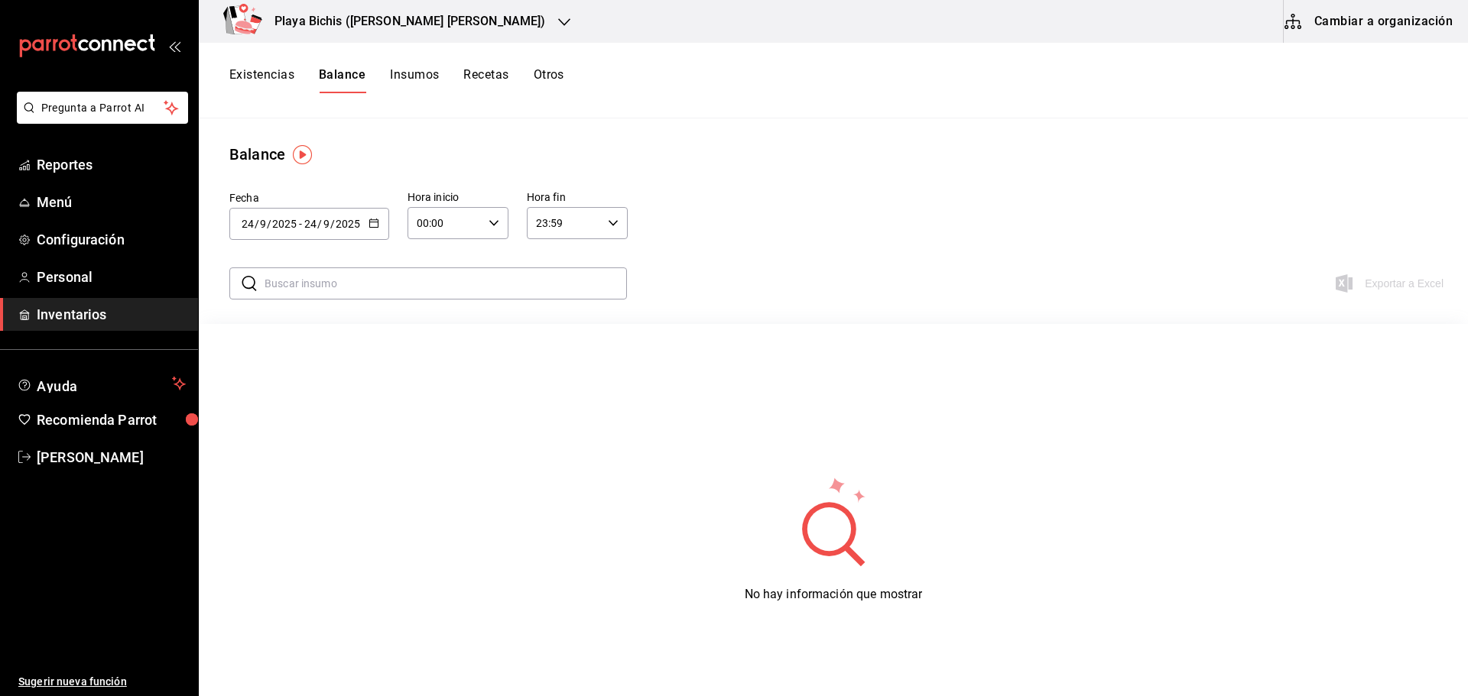
click at [407, 80] on button "Insumos" at bounding box center [414, 80] width 49 height 26
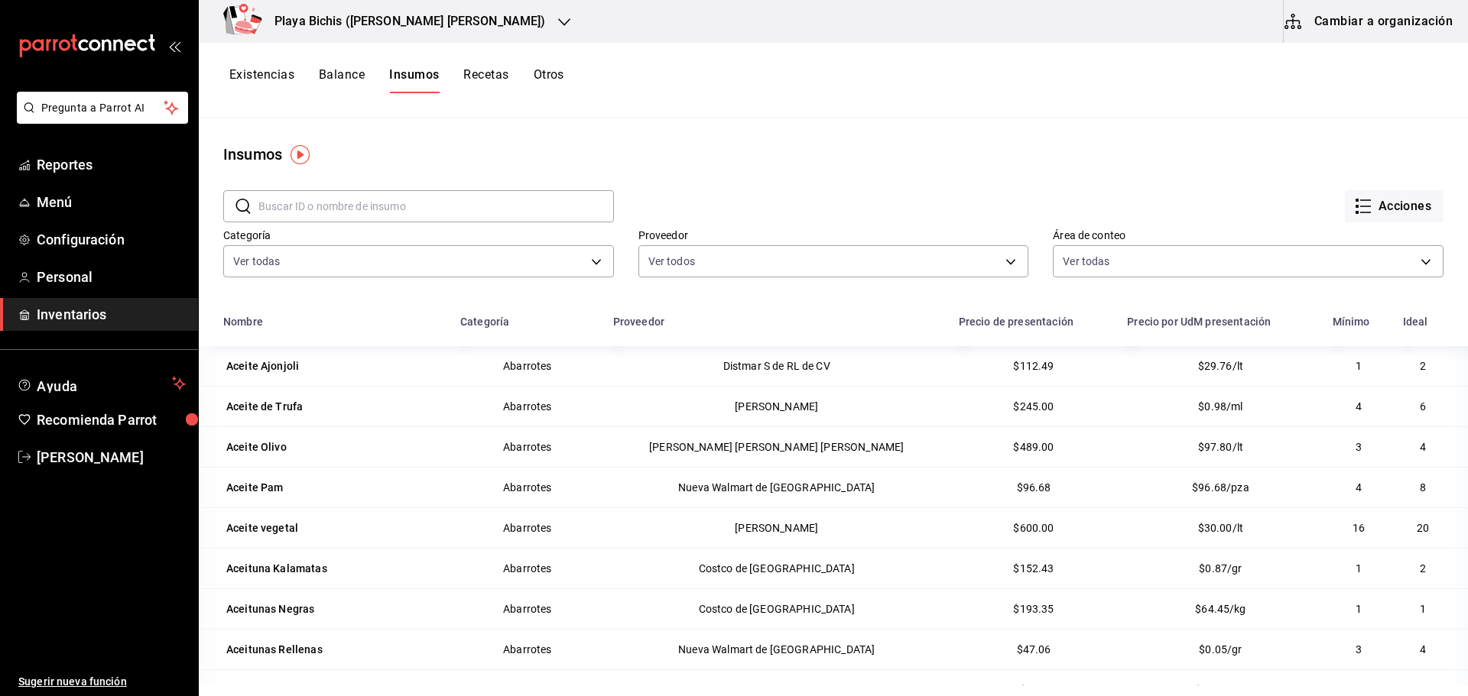
click at [476, 73] on button "Recetas" at bounding box center [485, 80] width 45 height 26
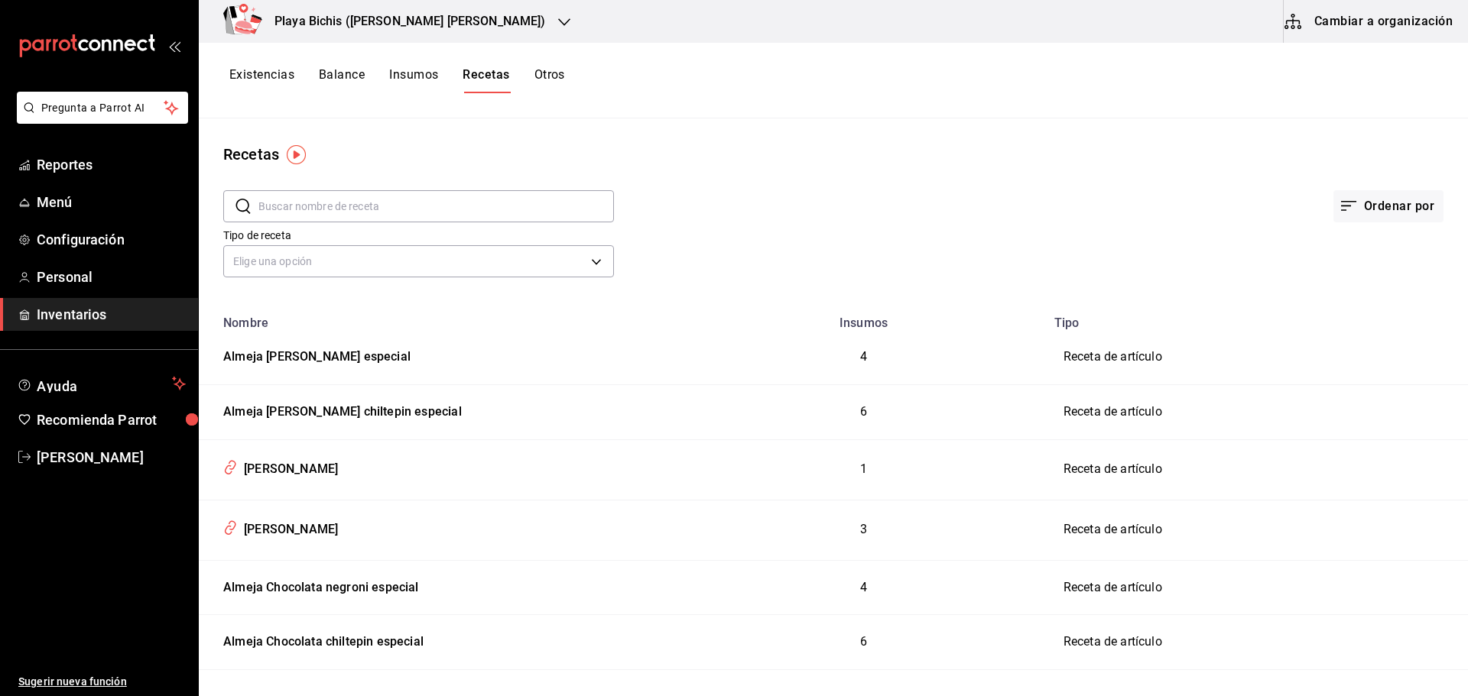
click at [547, 74] on button "Otros" at bounding box center [549, 80] width 31 height 26
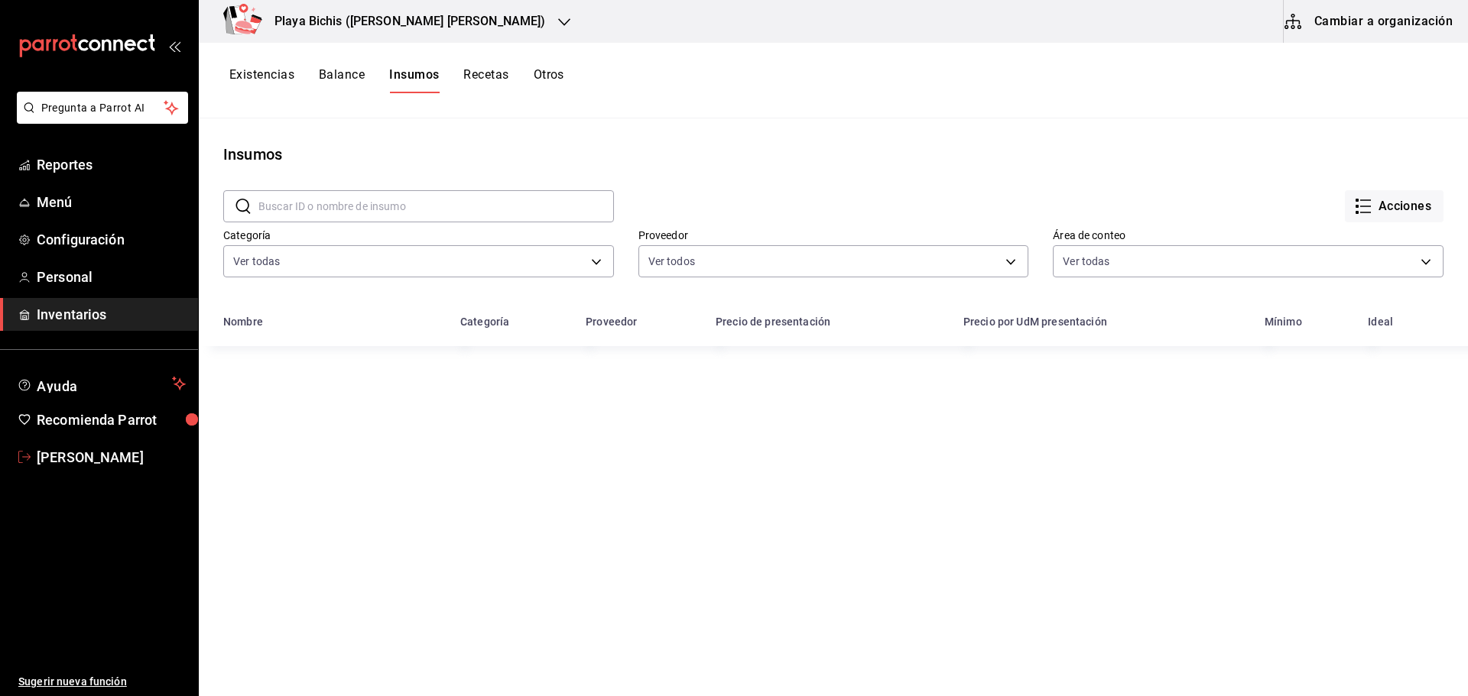
click at [57, 453] on span "[PERSON_NAME]" at bounding box center [111, 457] width 149 height 21
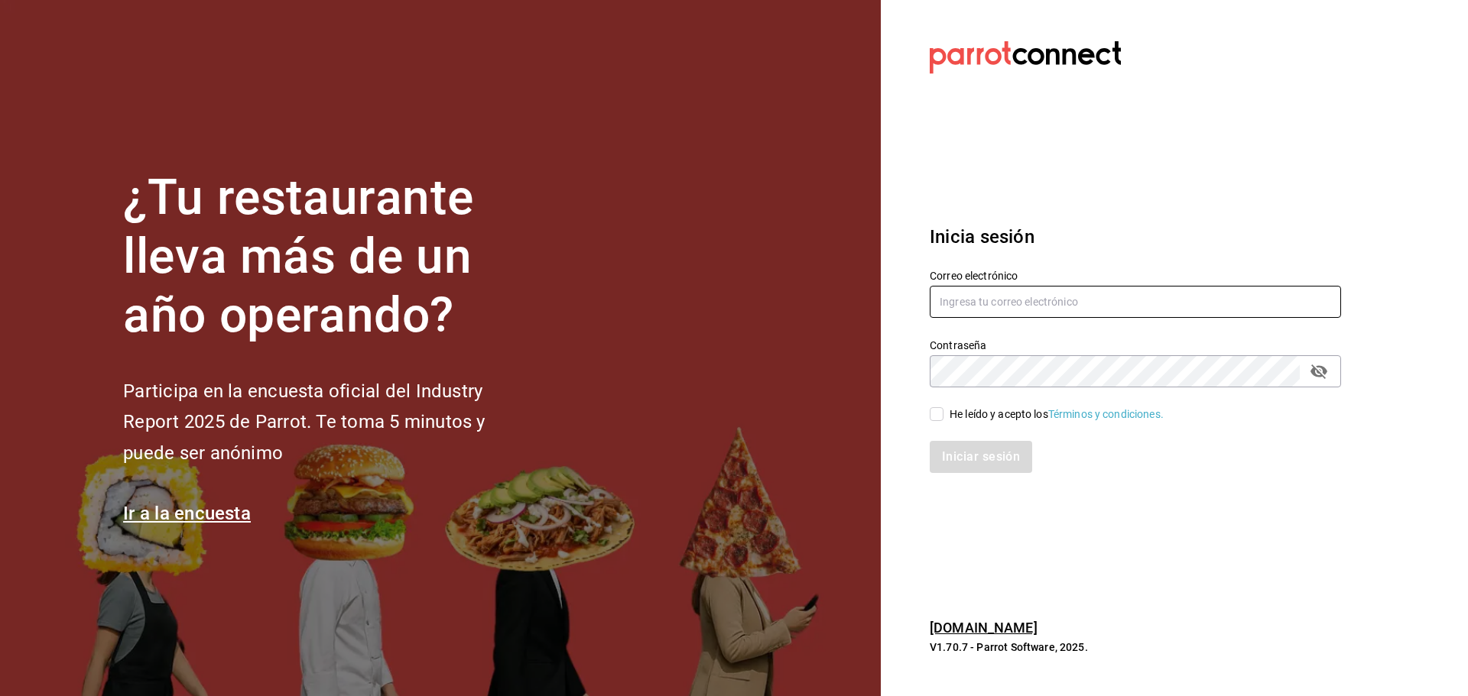
click at [989, 313] on input "text" at bounding box center [1135, 302] width 411 height 32
type input "[EMAIL_ADDRESS][DOMAIN_NAME]"
click at [936, 416] on input "He leído y acepto los Términos y condiciones." at bounding box center [937, 414] width 14 height 14
checkbox input "true"
click at [956, 457] on button "Iniciar sesión" at bounding box center [982, 457] width 104 height 32
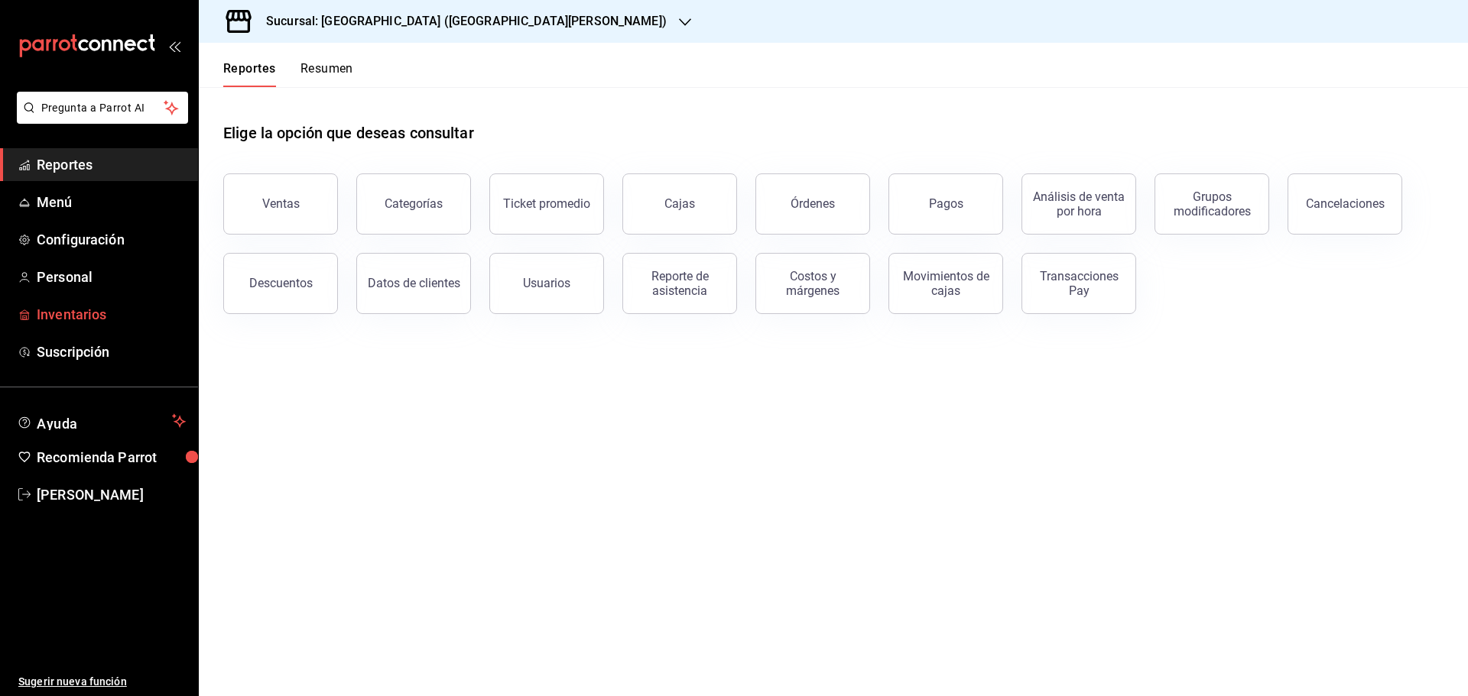
click at [72, 314] on span "Inventarios" at bounding box center [111, 314] width 149 height 21
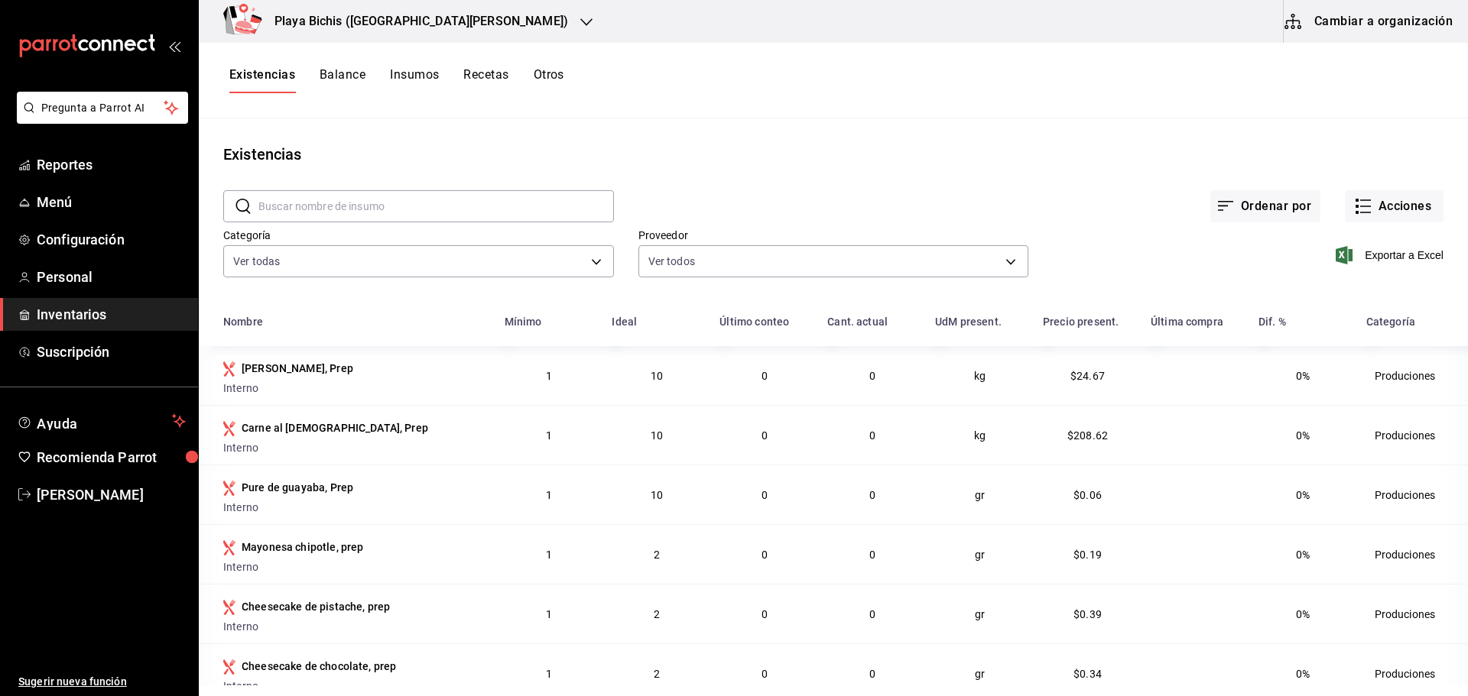
click at [1346, 17] on button "Cambiar a organización" at bounding box center [1370, 21] width 172 height 43
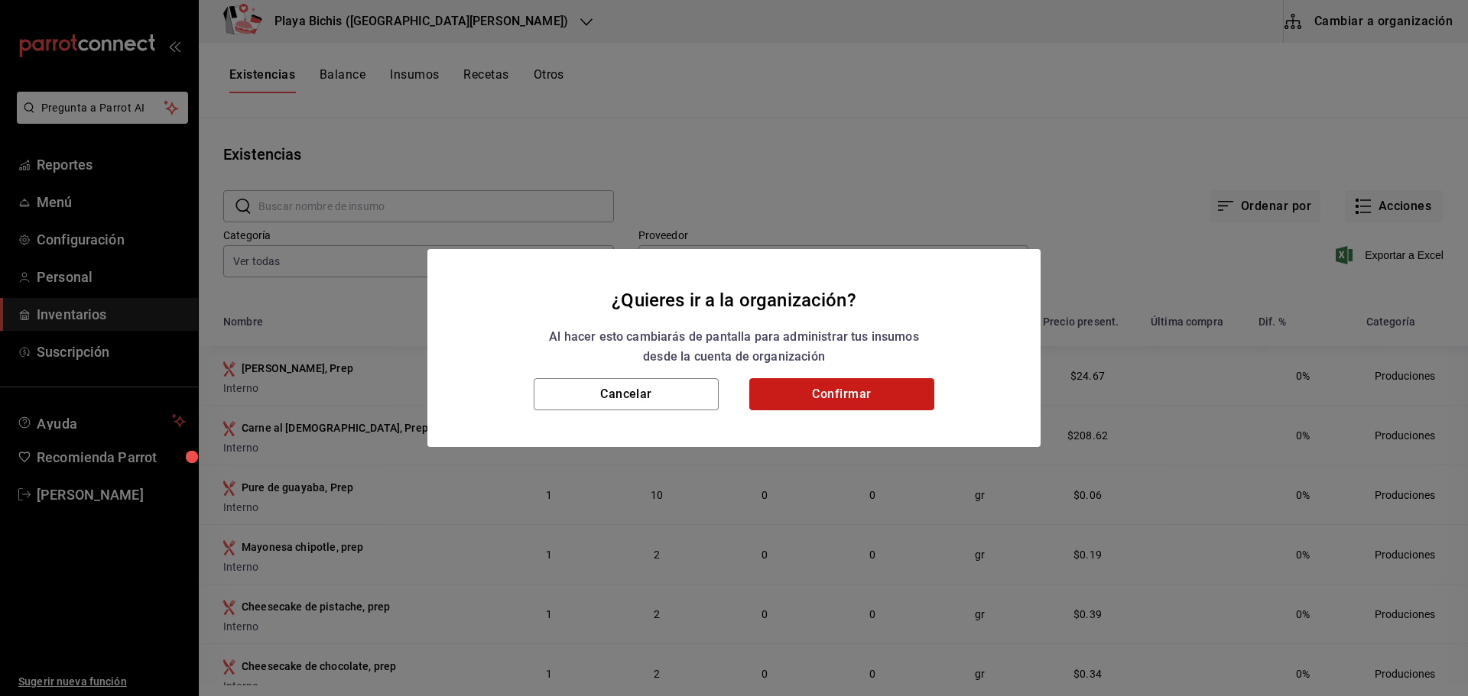
click at [803, 401] on button "Confirmar" at bounding box center [841, 394] width 185 height 32
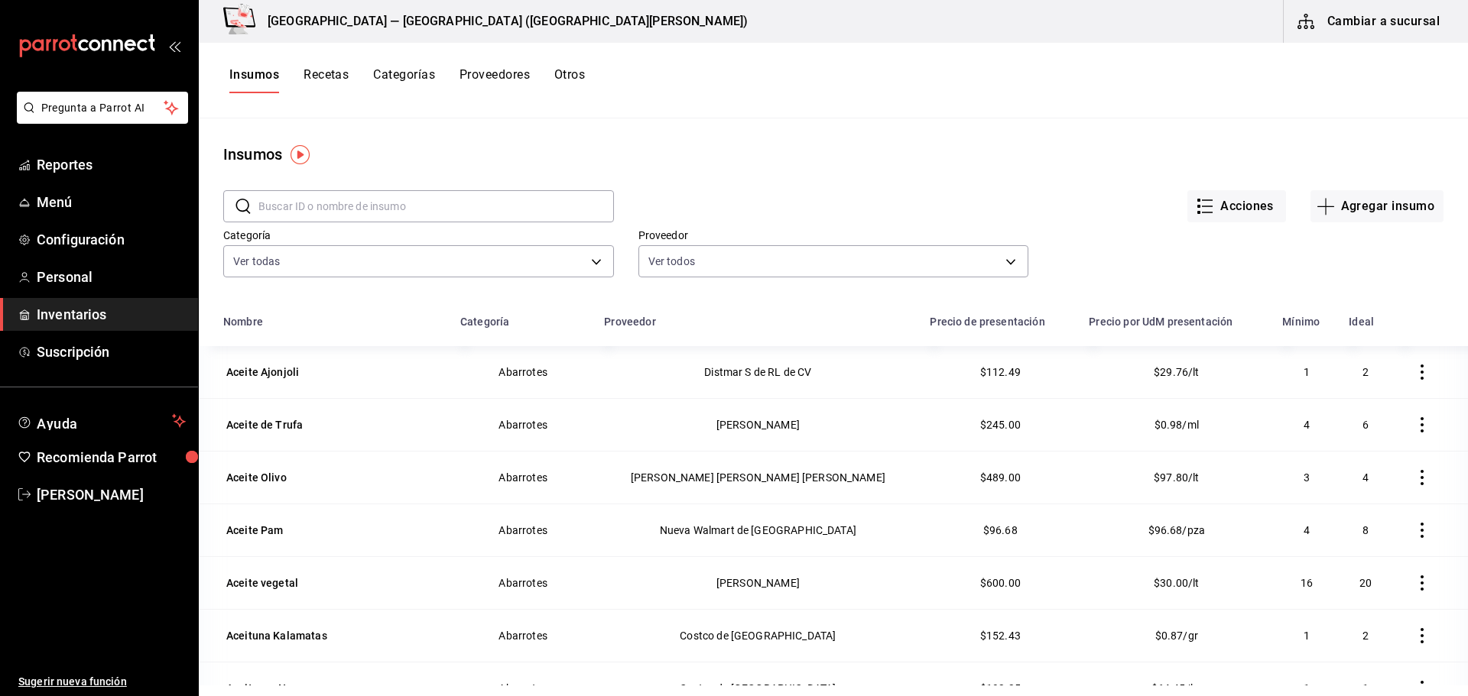
click at [56, 310] on span "Inventarios" at bounding box center [111, 314] width 149 height 21
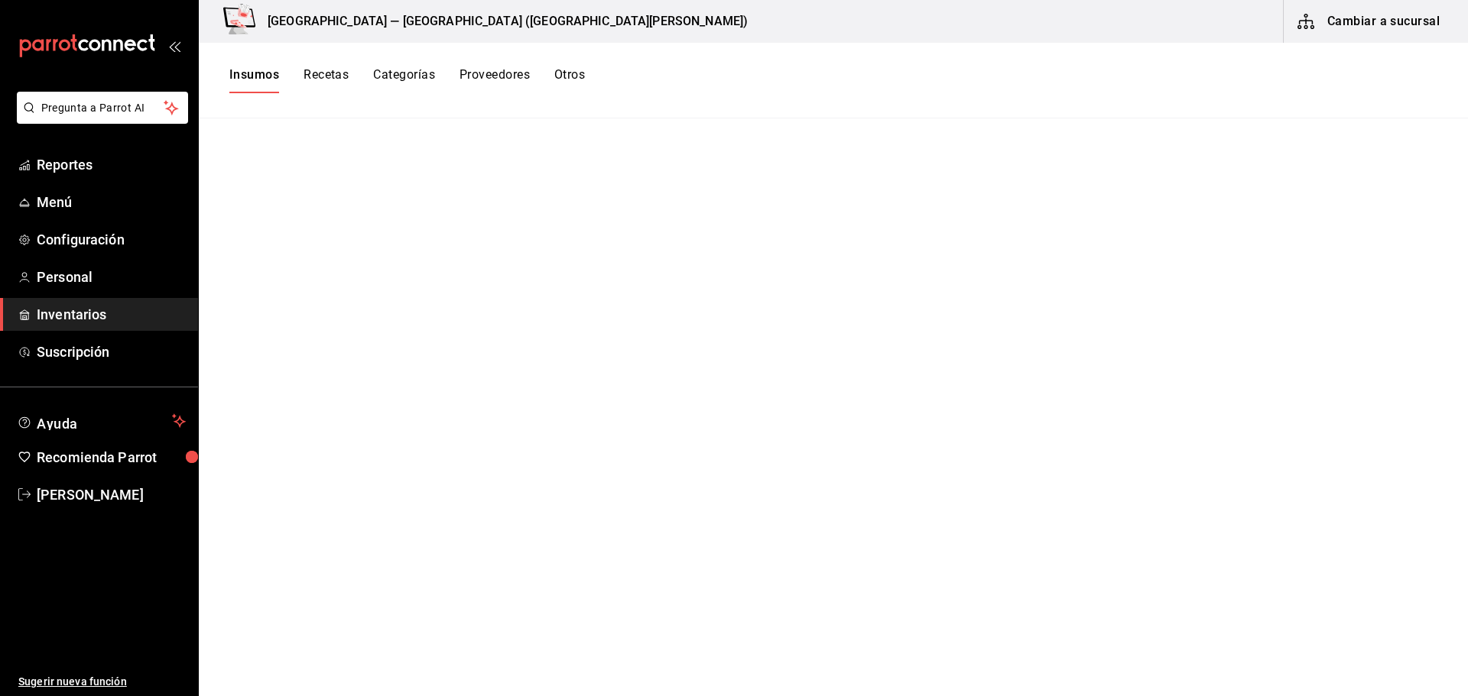
click at [462, 28] on h3 "Playa Bichis — Playa Bichis (San Lorenzo)" at bounding box center [501, 21] width 492 height 18
click at [1390, 33] on button "Cambiar a sucursal" at bounding box center [1370, 21] width 172 height 43
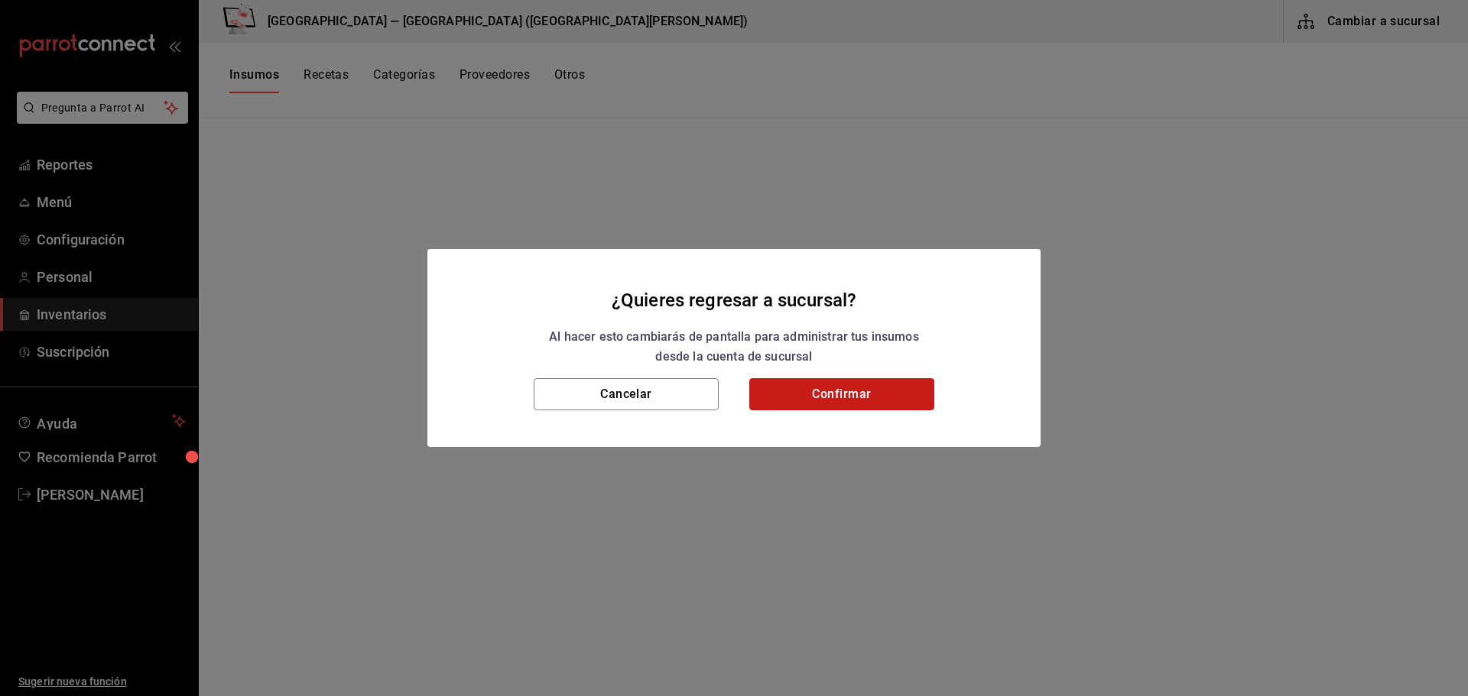
click at [856, 387] on button "Confirmar" at bounding box center [841, 394] width 185 height 32
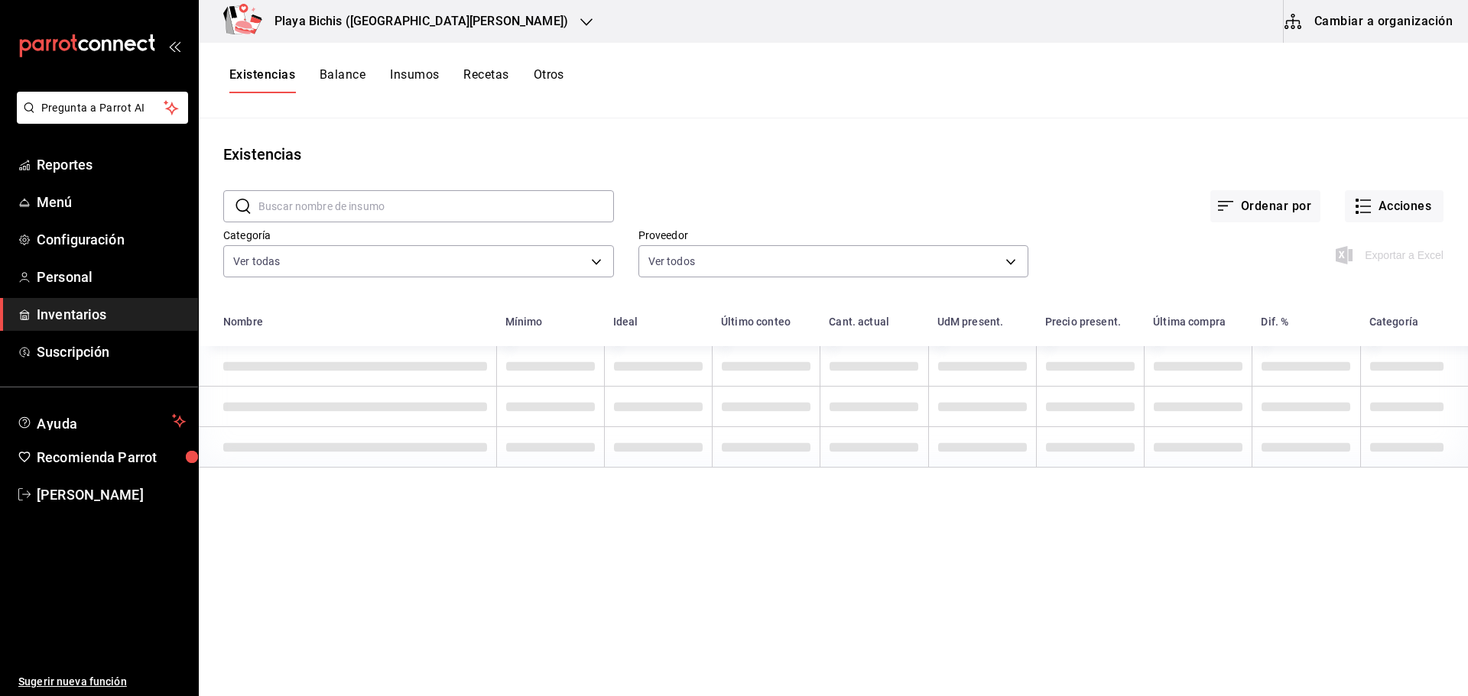
click at [420, 24] on h3 "Playa Bichis (San Lorenzo)" at bounding box center [415, 21] width 306 height 18
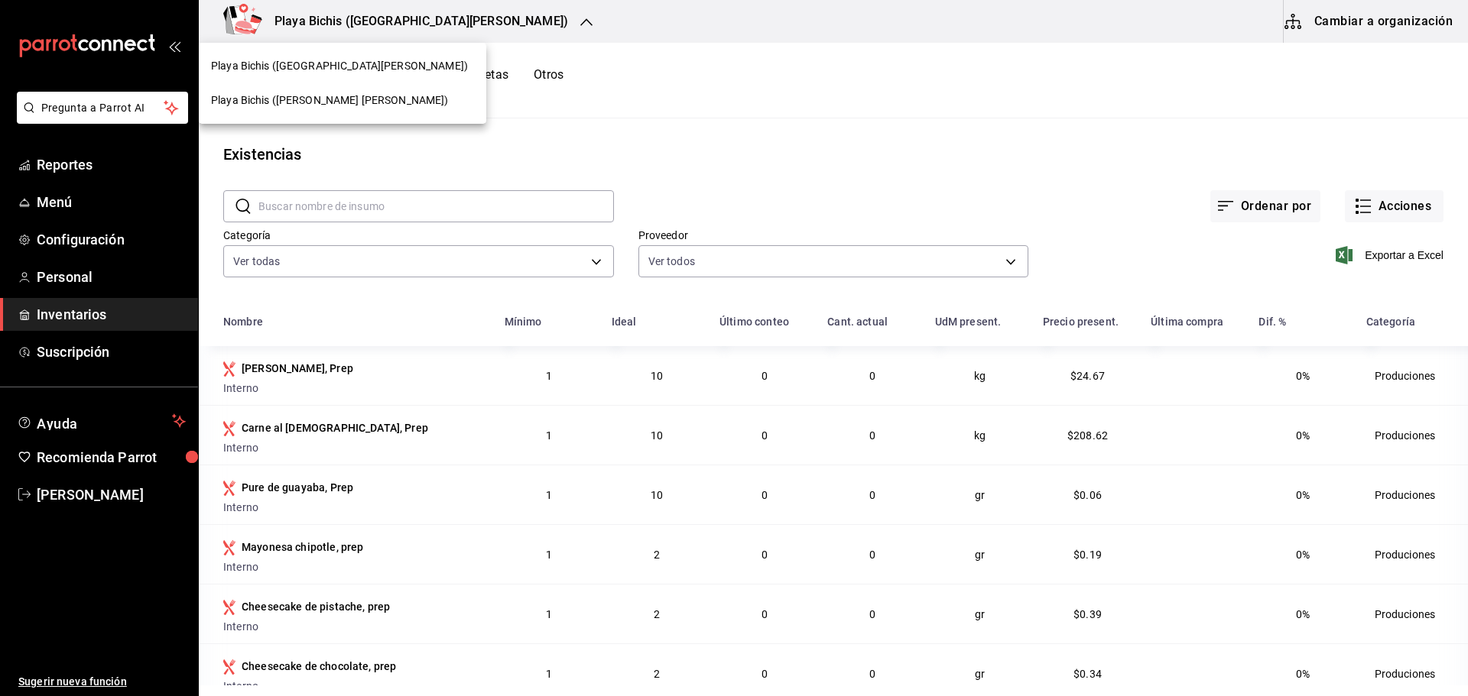
click at [471, 20] on div at bounding box center [734, 348] width 1468 height 696
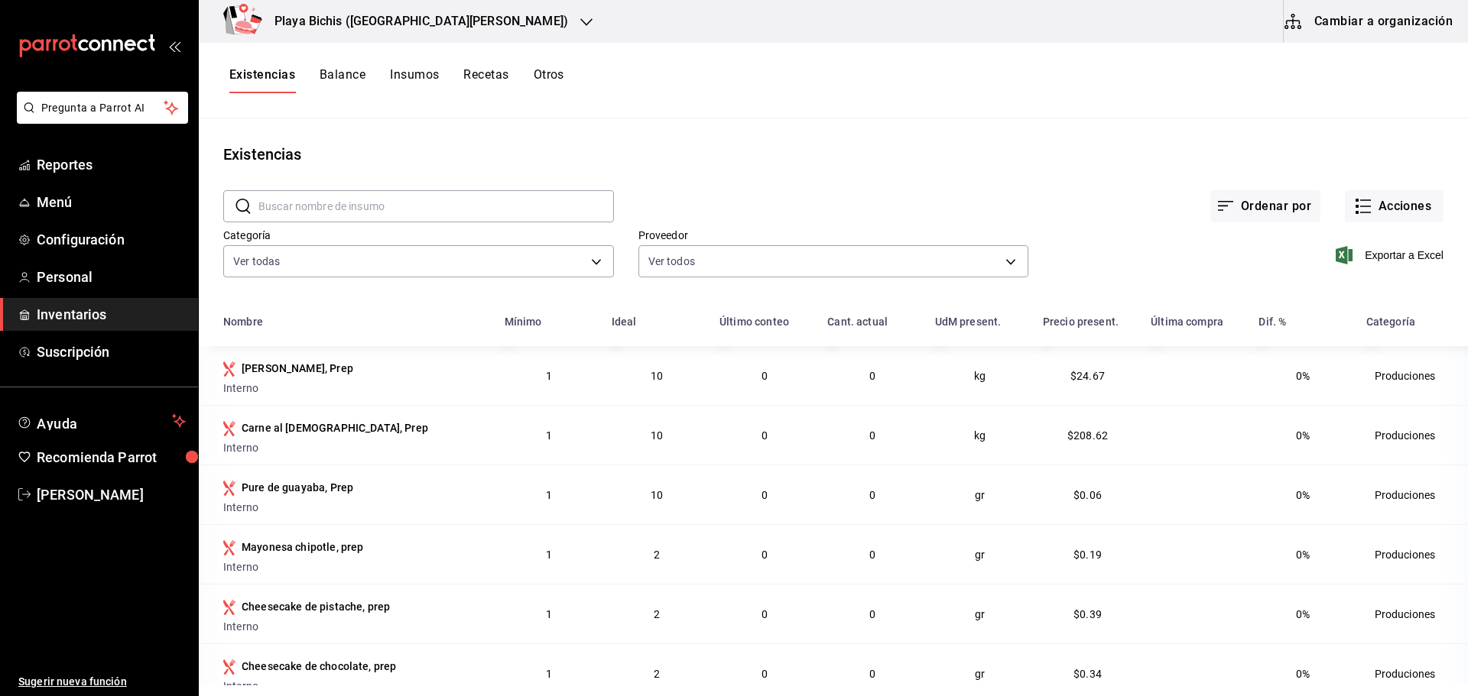
click at [580, 24] on icon "button" at bounding box center [586, 22] width 12 height 12
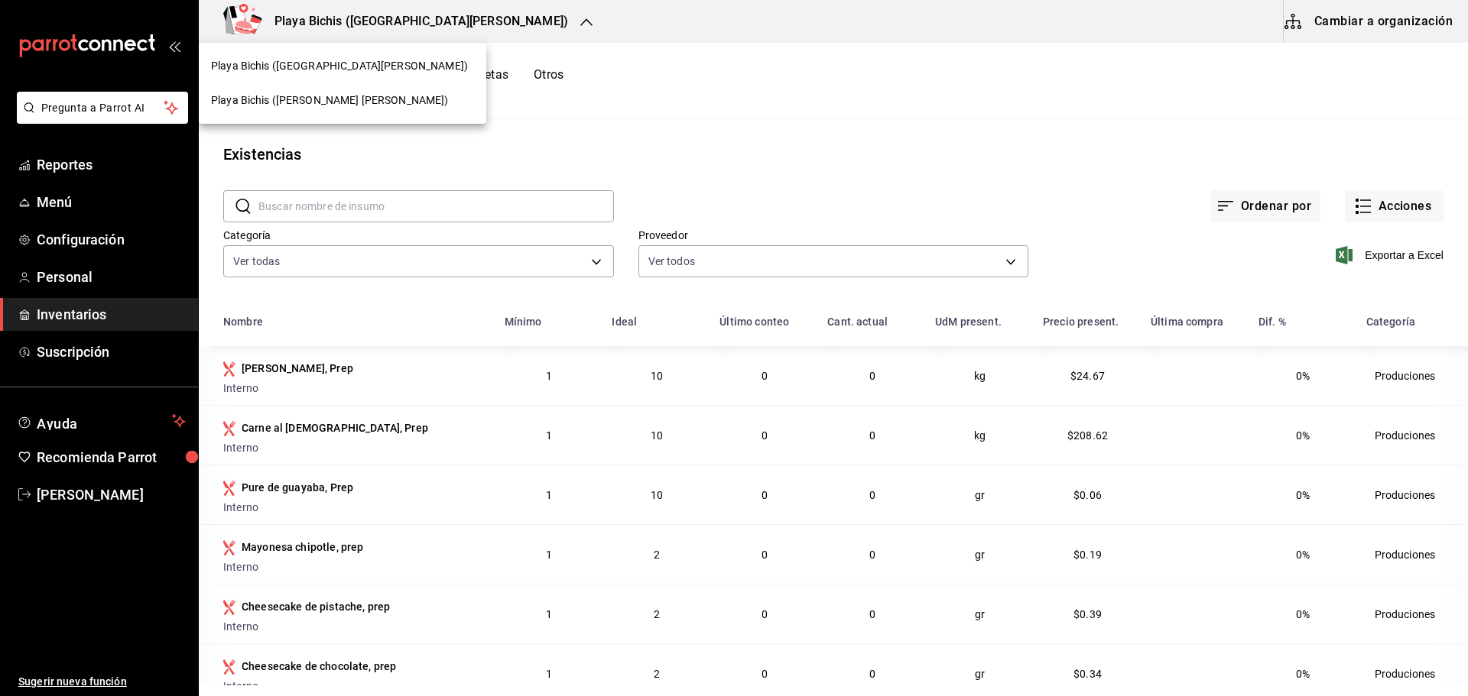
click at [301, 104] on span "Playa Bichis ([PERSON_NAME] [PERSON_NAME])" at bounding box center [330, 101] width 238 height 16
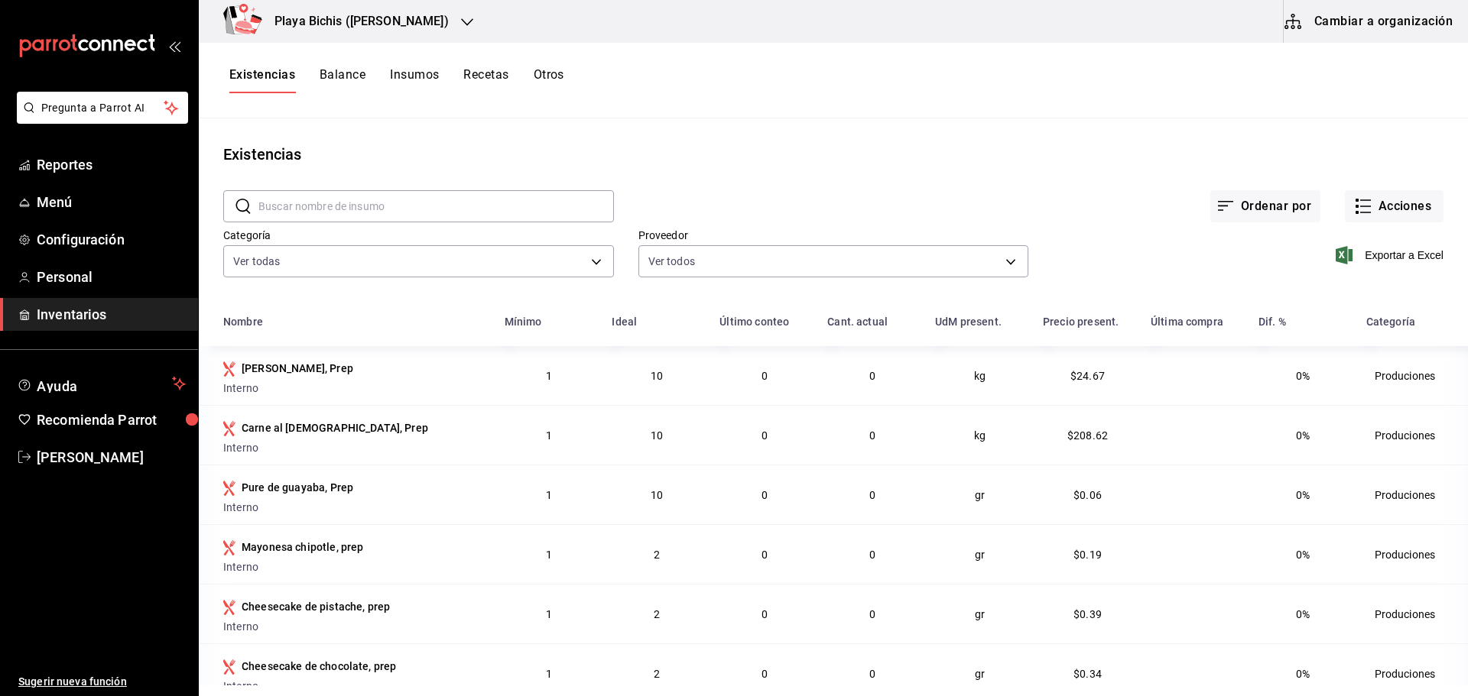
click at [1358, 27] on button "Cambiar a organización" at bounding box center [1370, 21] width 172 height 43
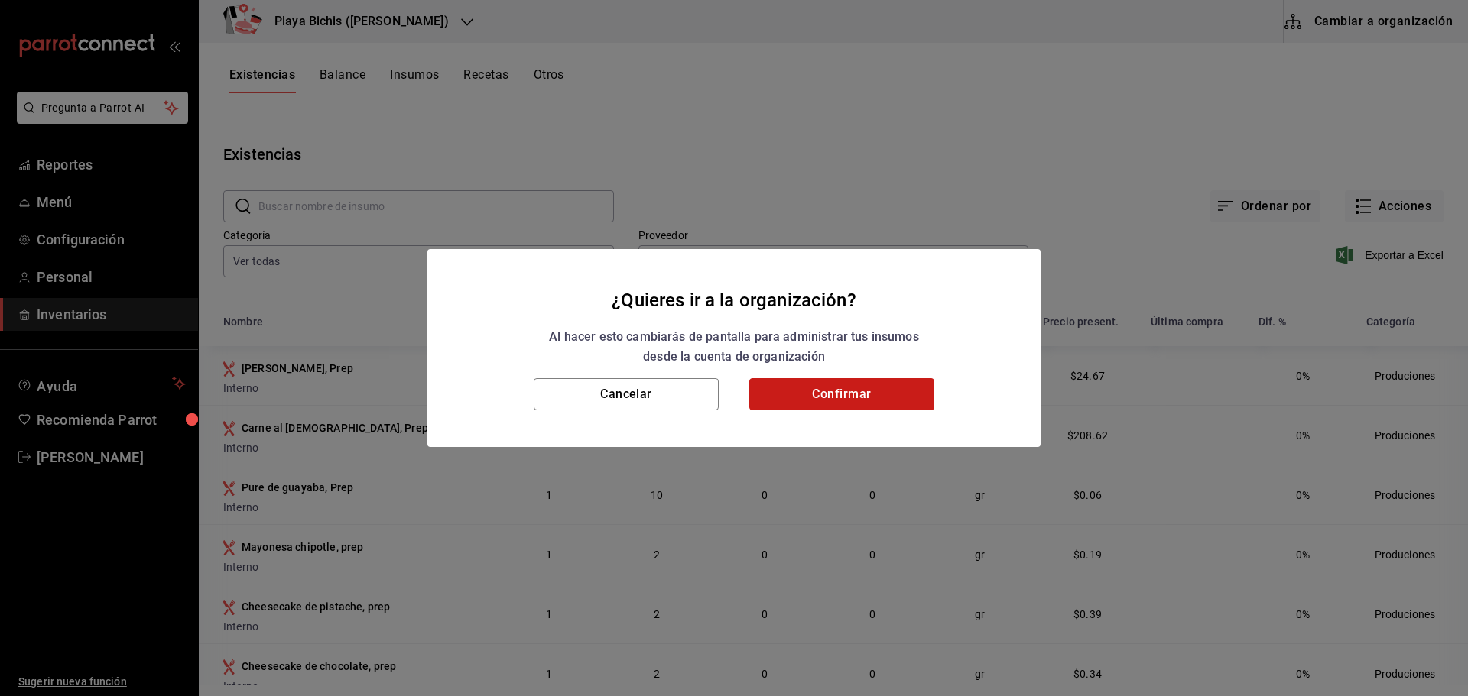
click at [810, 404] on button "Confirmar" at bounding box center [841, 394] width 185 height 32
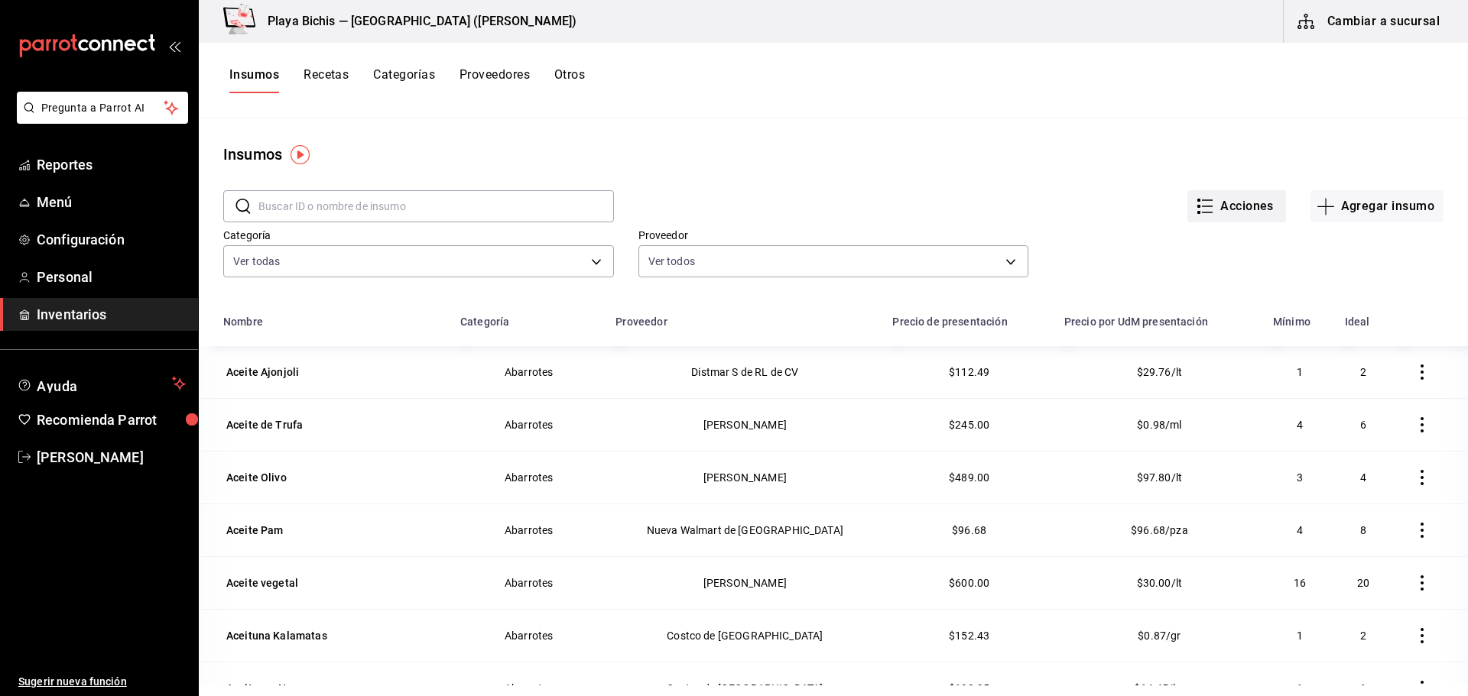
click at [1210, 211] on button "Acciones" at bounding box center [1236, 206] width 99 height 32
click at [936, 162] on div at bounding box center [734, 348] width 1468 height 696
click at [1229, 214] on button "Acciones" at bounding box center [1236, 206] width 99 height 32
click at [1204, 188] on div "Importar lista de insumos" at bounding box center [1193, 188] width 123 height 16
click at [0, 0] on input "Importar lista de insumos" at bounding box center [0, 0] width 0 height 0
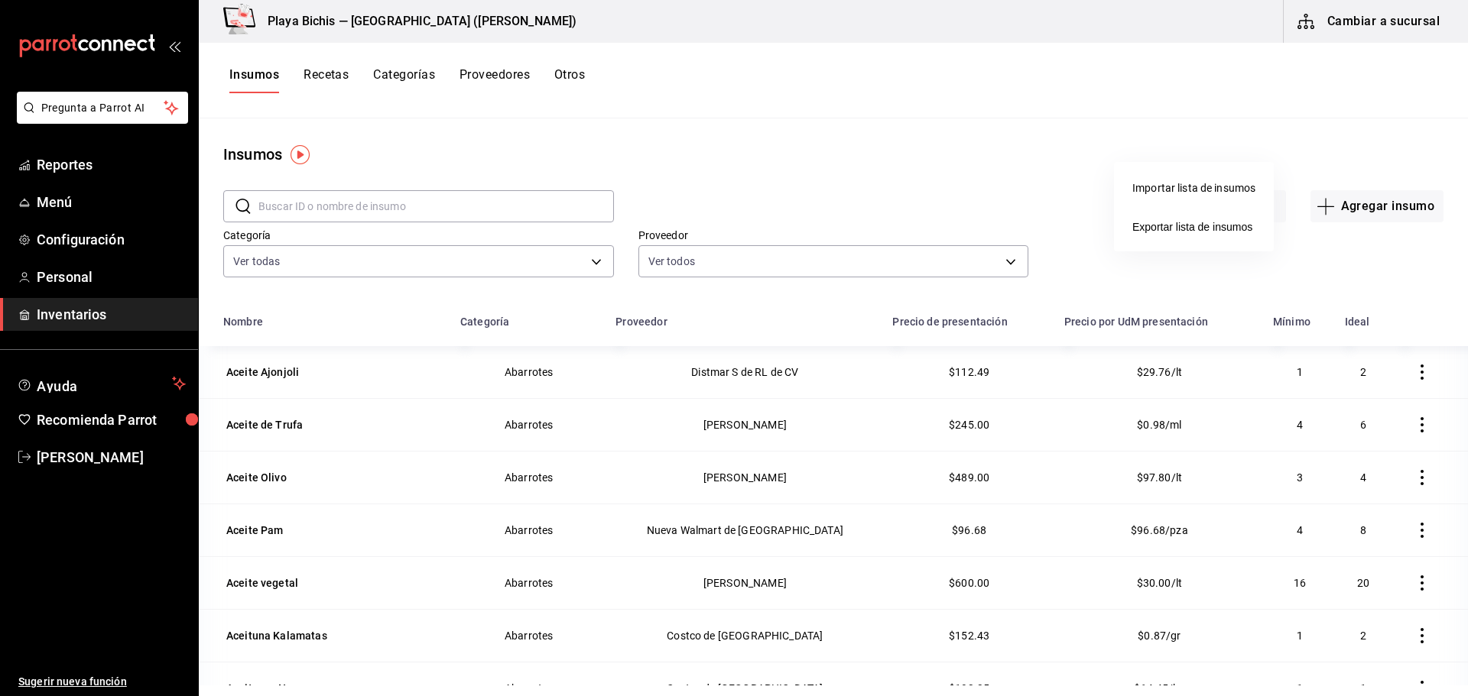
click at [1183, 189] on div "Importar lista de insumos" at bounding box center [1193, 188] width 123 height 16
click at [0, 0] on input "Importar lista de insumos" at bounding box center [0, 0] width 0 height 0
click at [1199, 186] on div "Importar lista de insumos" at bounding box center [1193, 188] width 123 height 16
click at [0, 0] on input "Importar lista de insumos" at bounding box center [0, 0] width 0 height 0
click at [1154, 226] on span "Exportar lista de insumos" at bounding box center [1192, 227] width 120 height 12
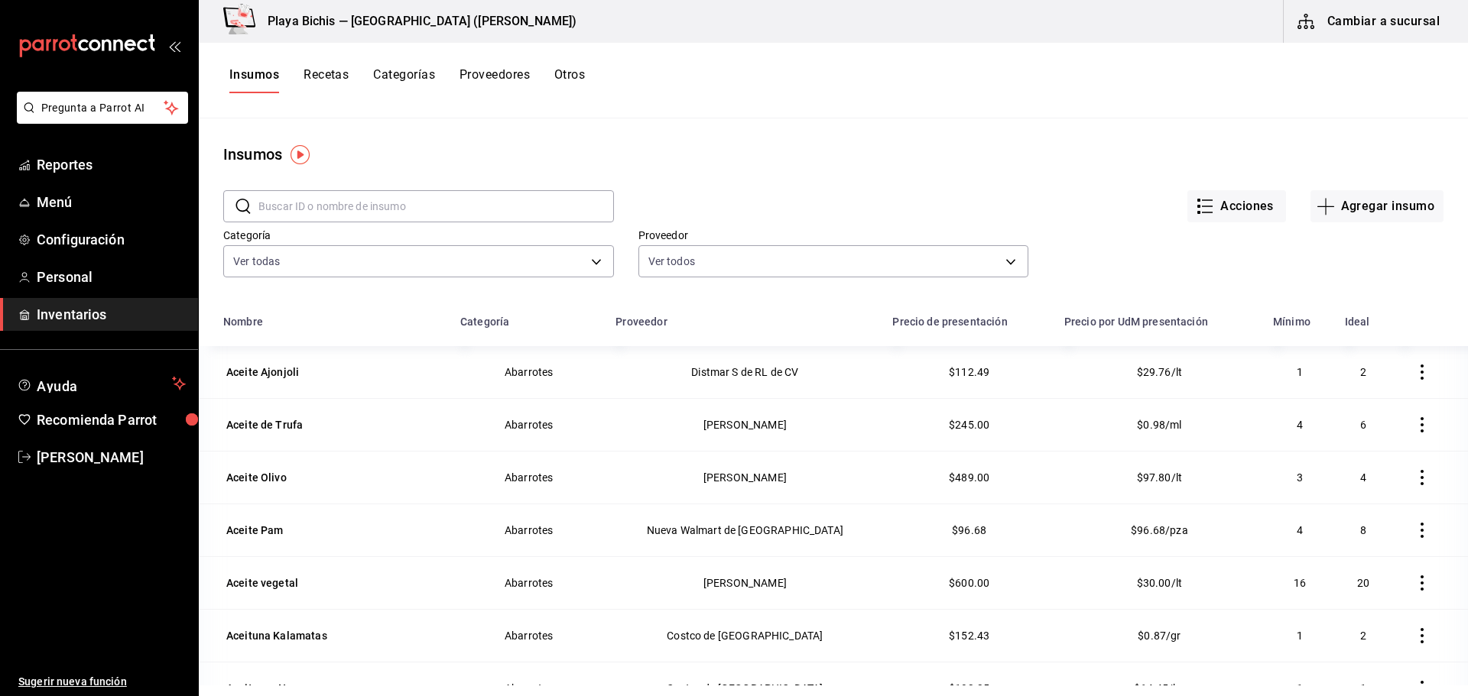
click at [1392, 18] on button "Cambiar a sucursal" at bounding box center [1370, 21] width 172 height 43
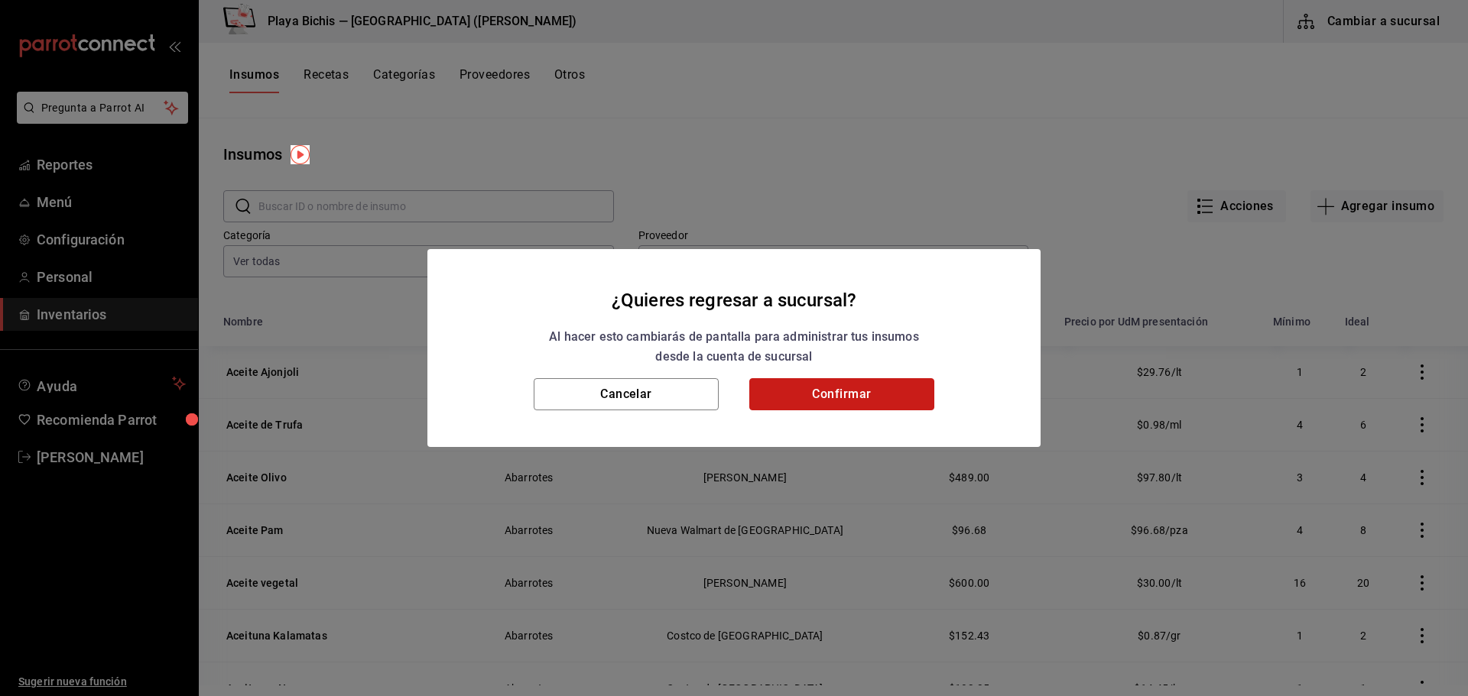
click at [821, 388] on button "Confirmar" at bounding box center [841, 394] width 185 height 32
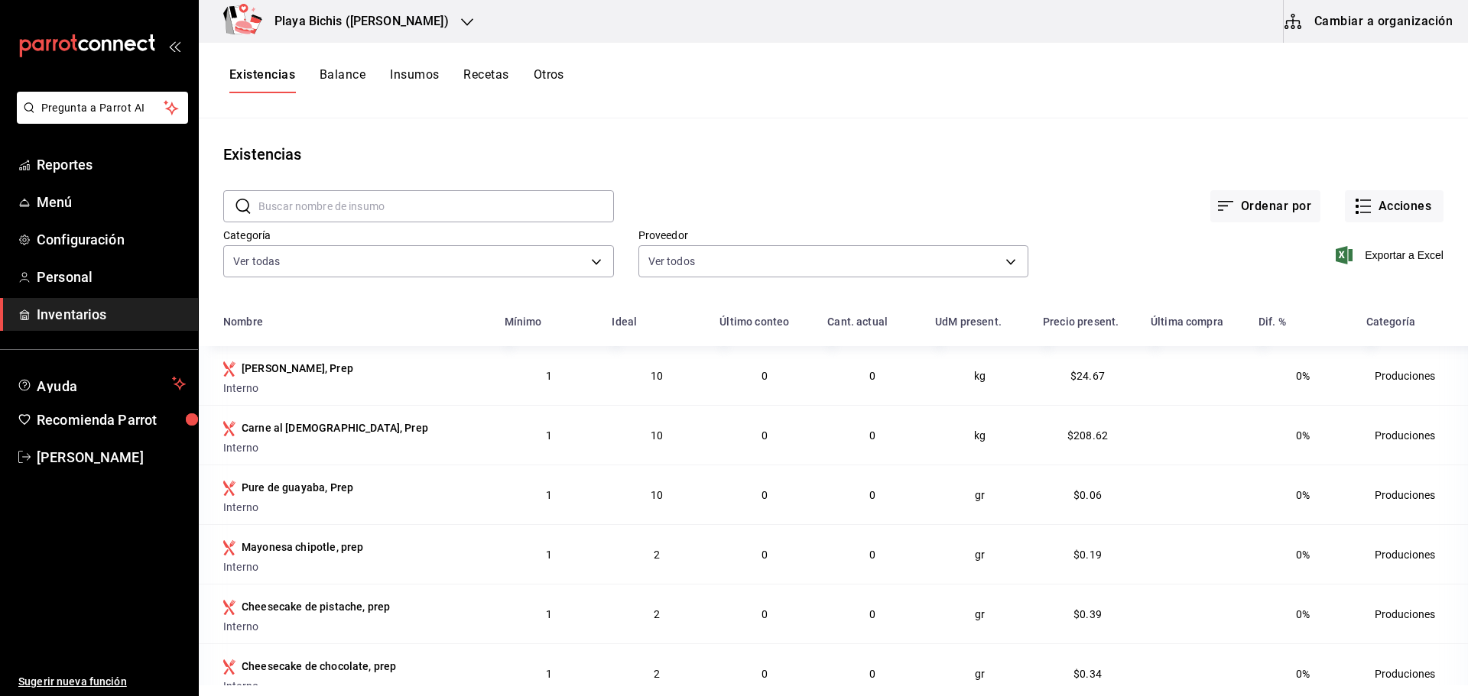
click at [1397, 24] on button "Cambiar a organización" at bounding box center [1370, 21] width 172 height 43
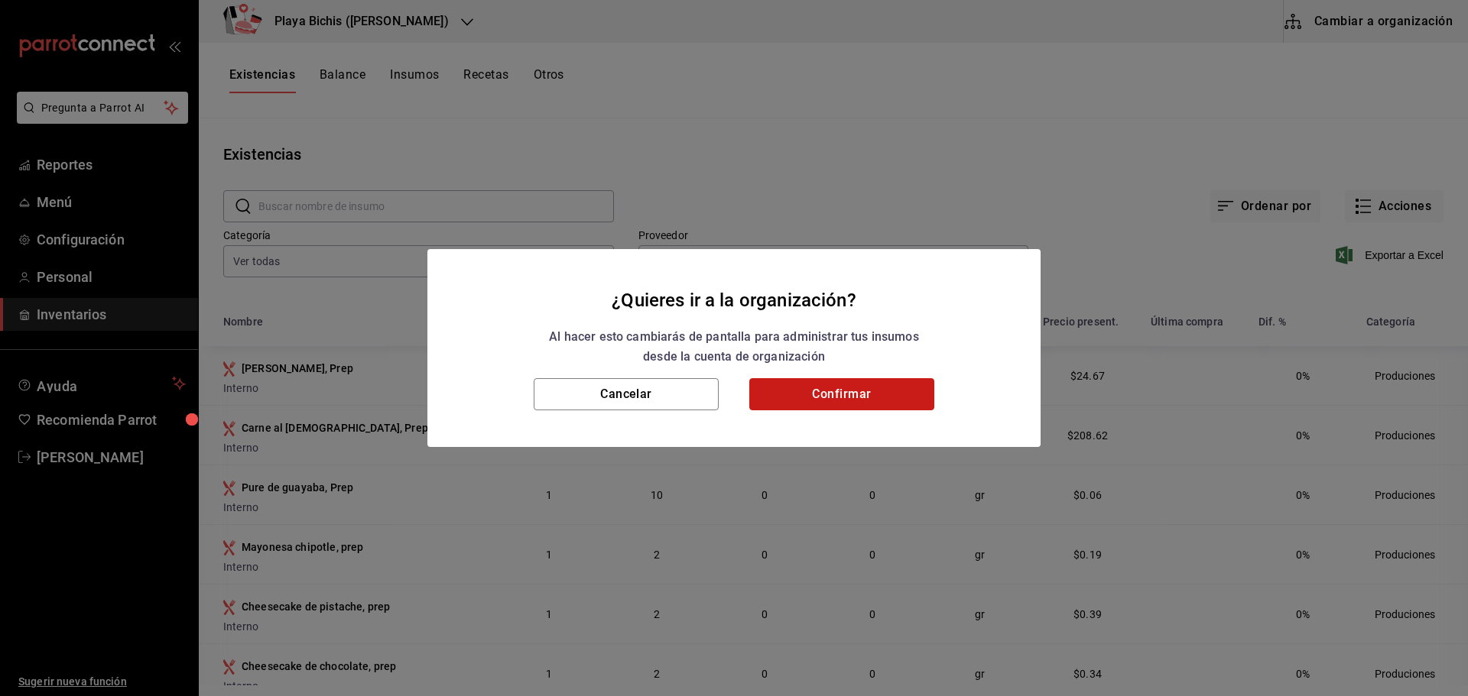
click at [847, 390] on button "Confirmar" at bounding box center [841, 394] width 185 height 32
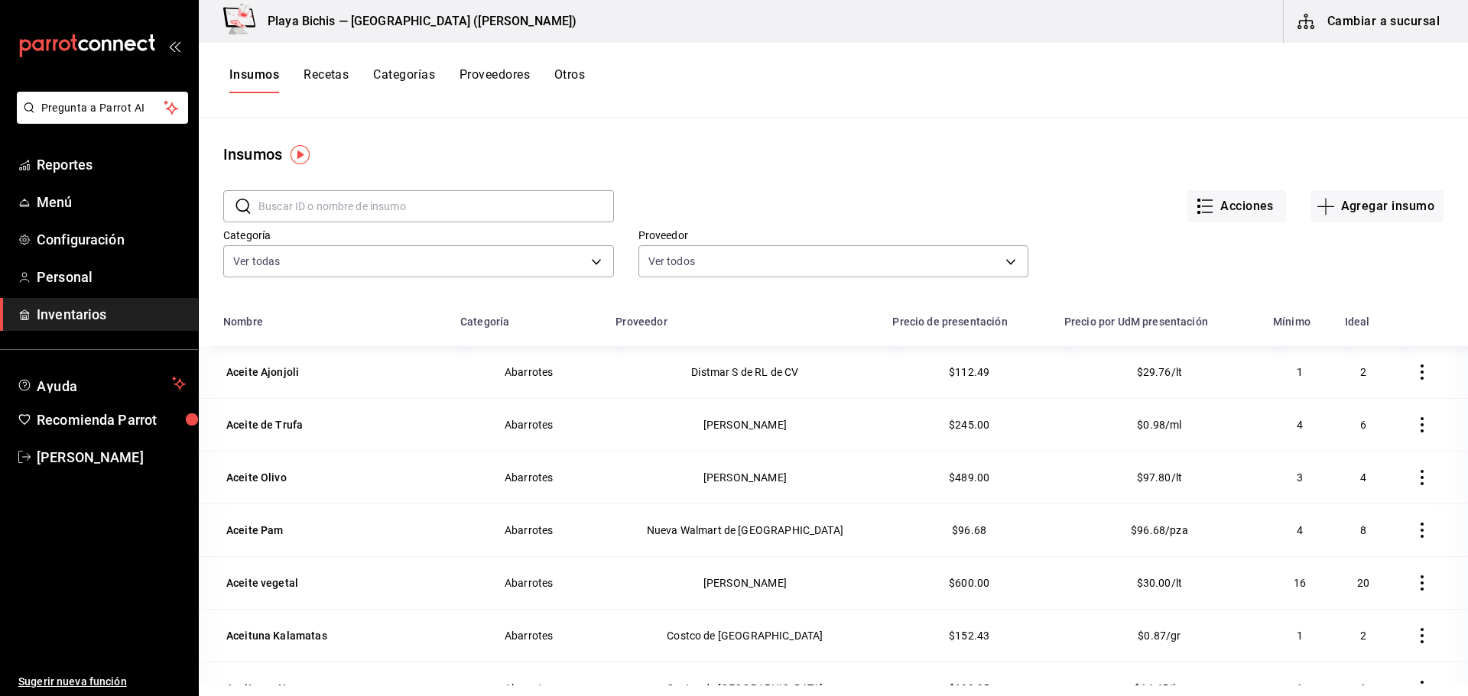
click at [1232, 203] on button "Acciones" at bounding box center [1236, 206] width 99 height 32
